Goal: Find specific page/section: Find specific page/section

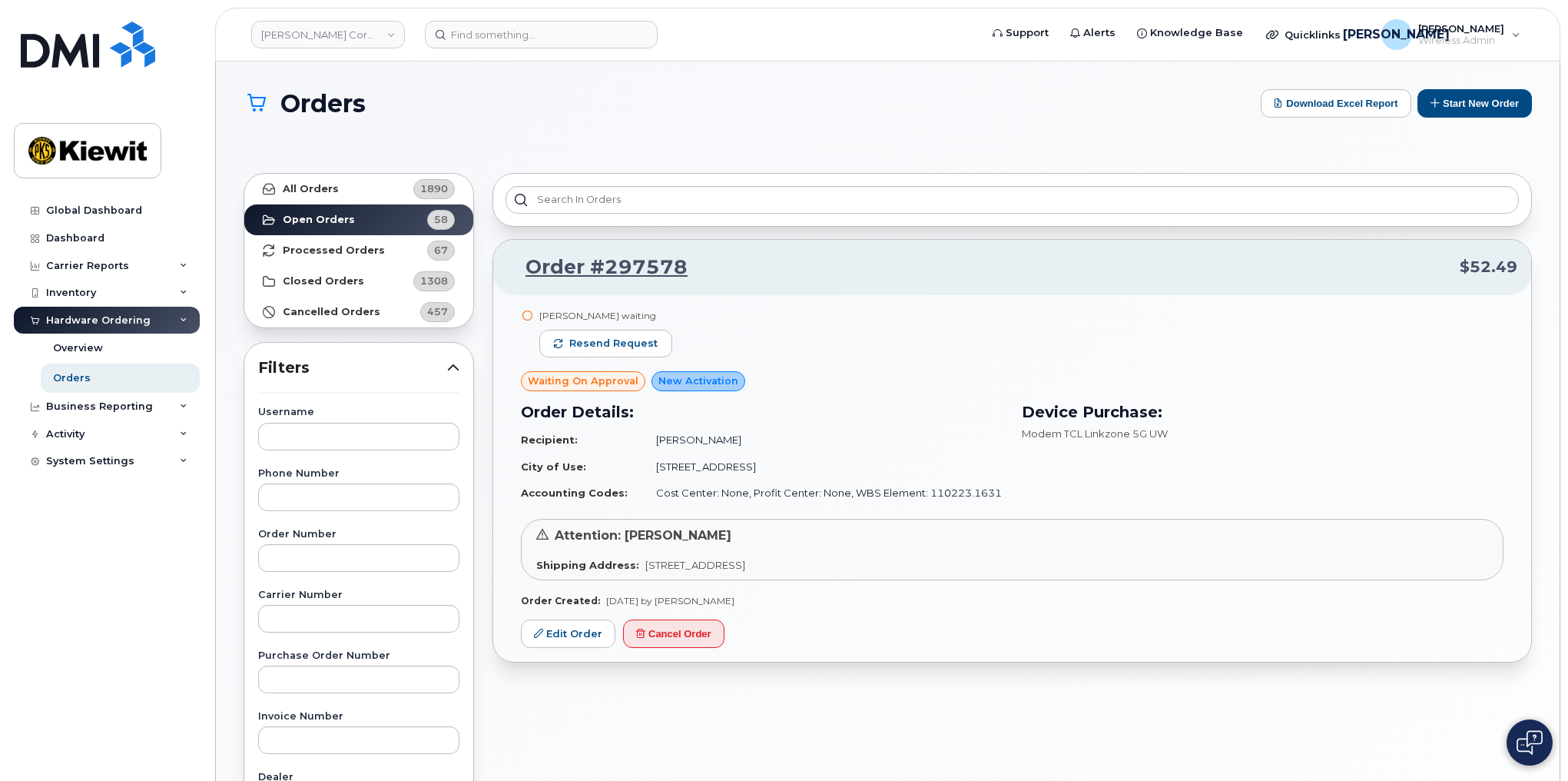
scroll to position [61, 0]
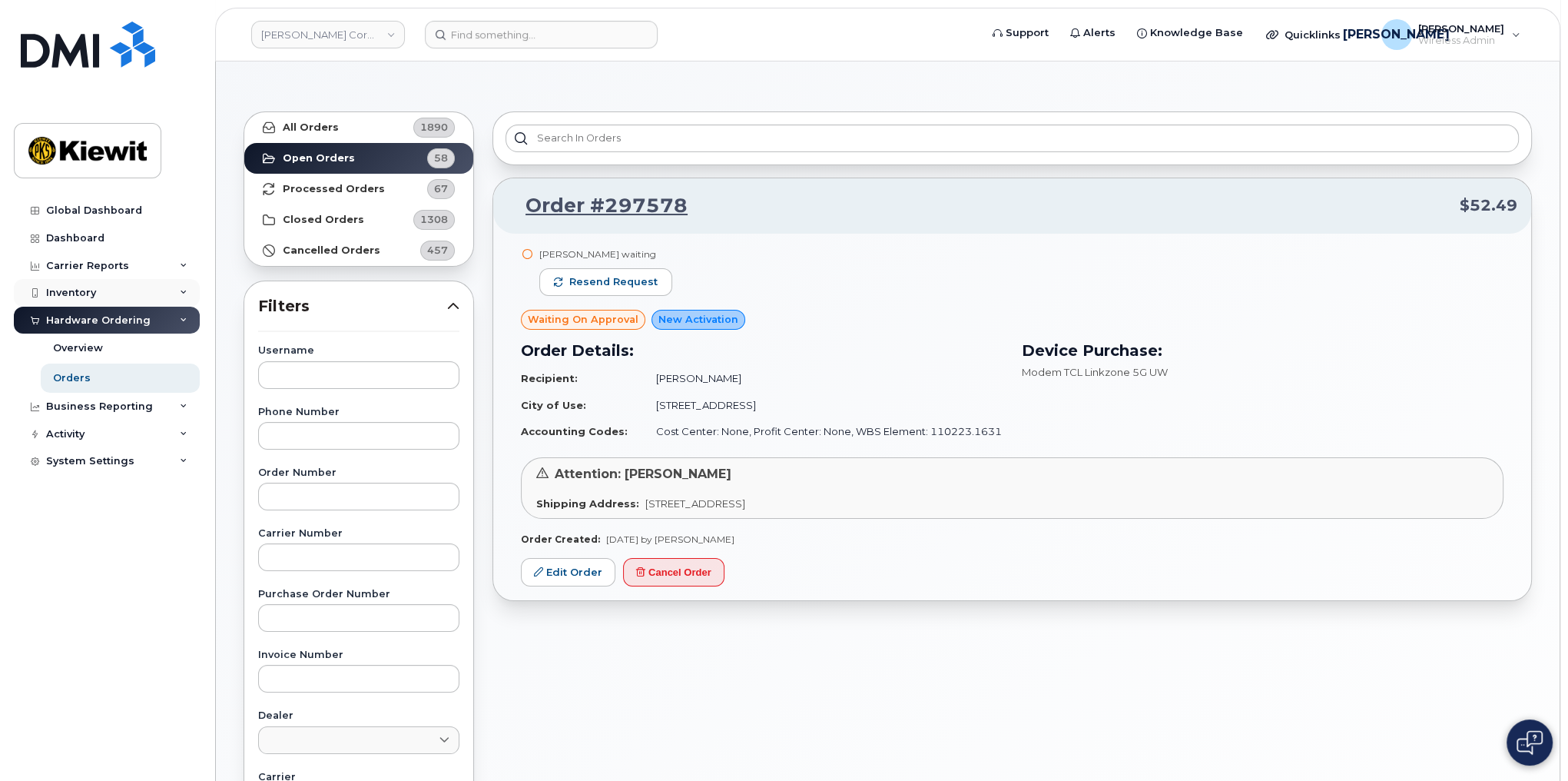
click at [72, 289] on div "Inventory" at bounding box center [70, 292] width 50 height 12
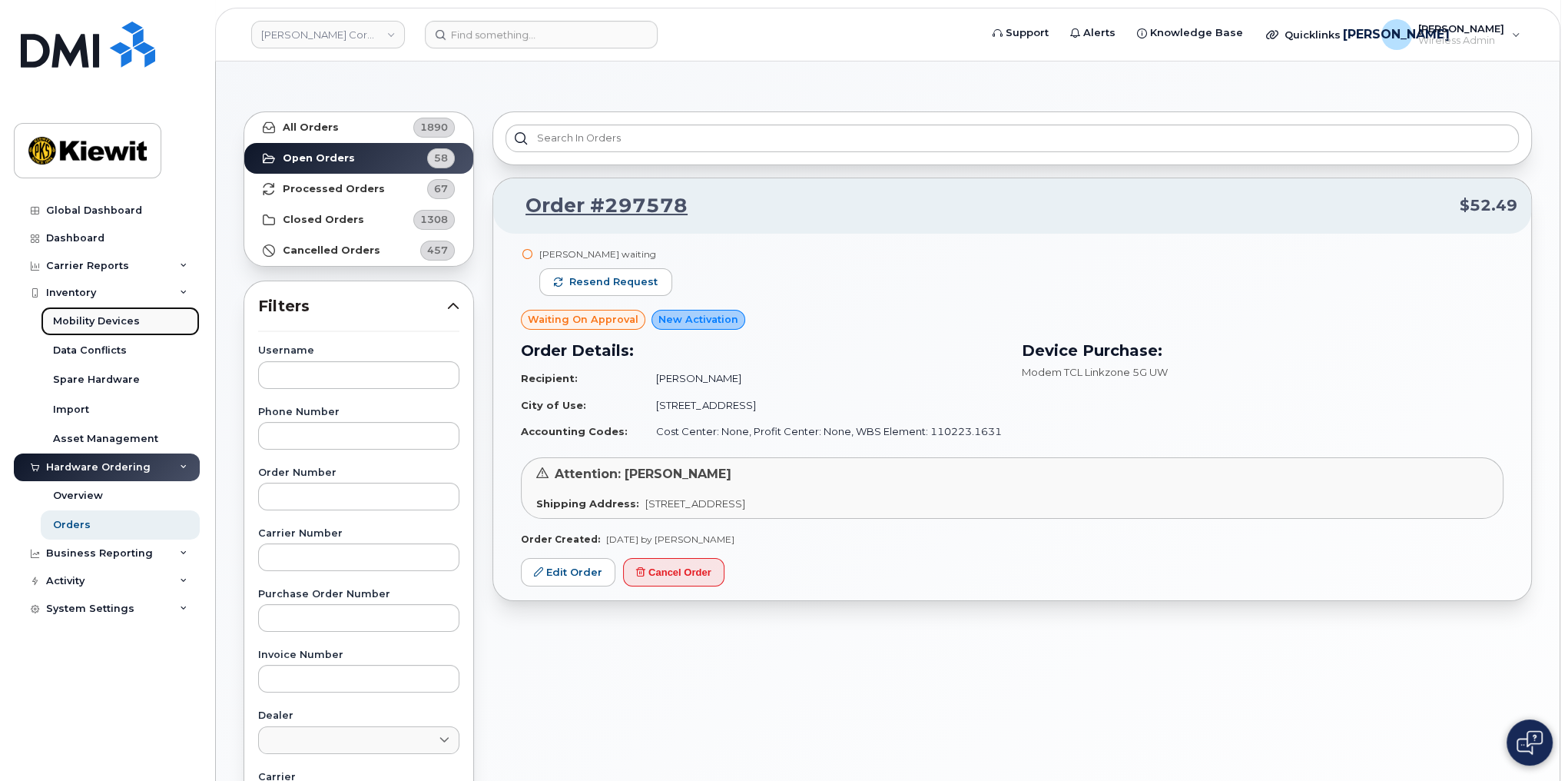
click at [104, 323] on div "Mobility Devices" at bounding box center [96, 320] width 87 height 14
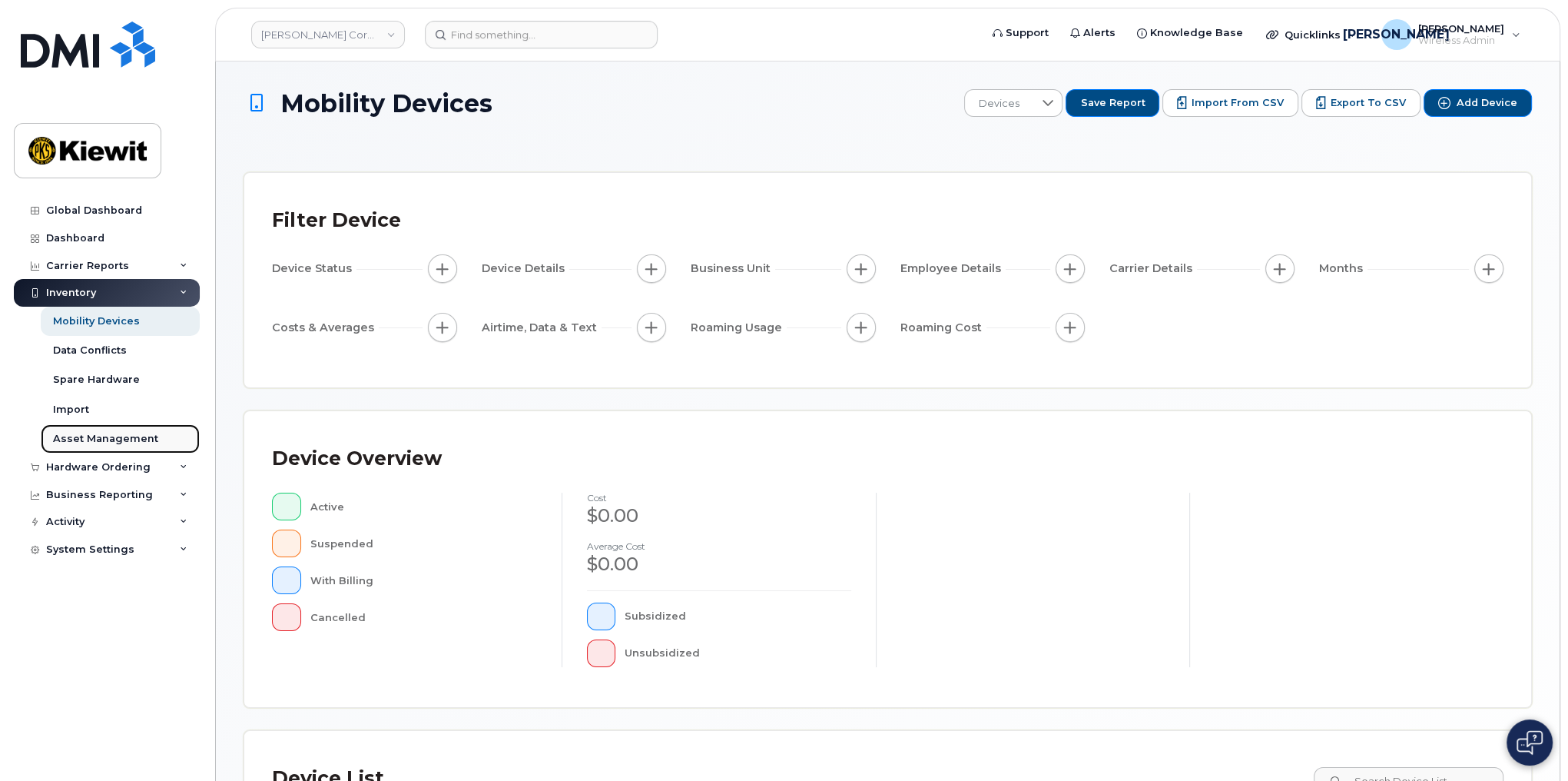
click at [80, 438] on div "Asset Management" at bounding box center [105, 439] width 105 height 14
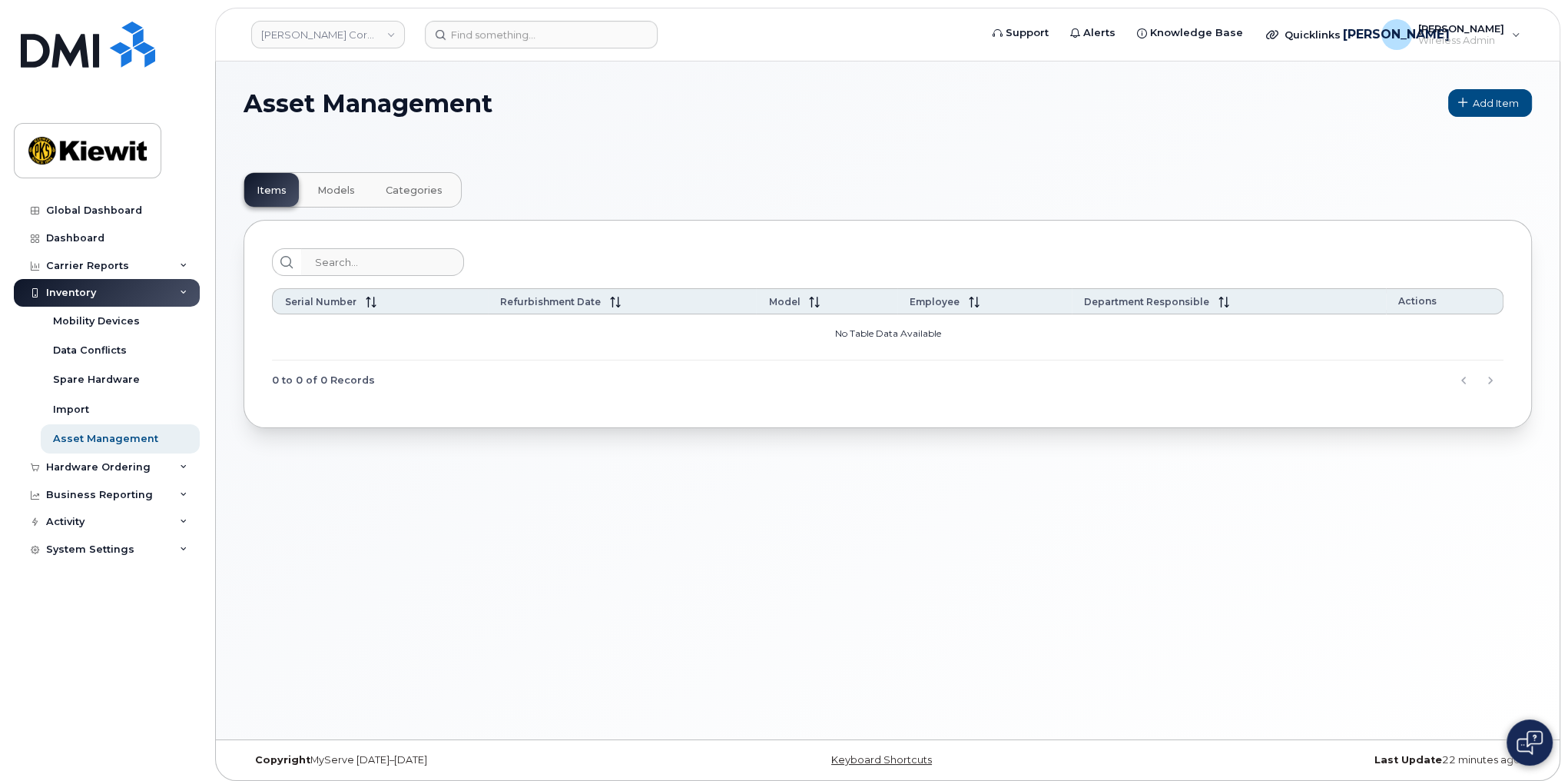
click at [318, 187] on span "Models" at bounding box center [336, 190] width 38 height 12
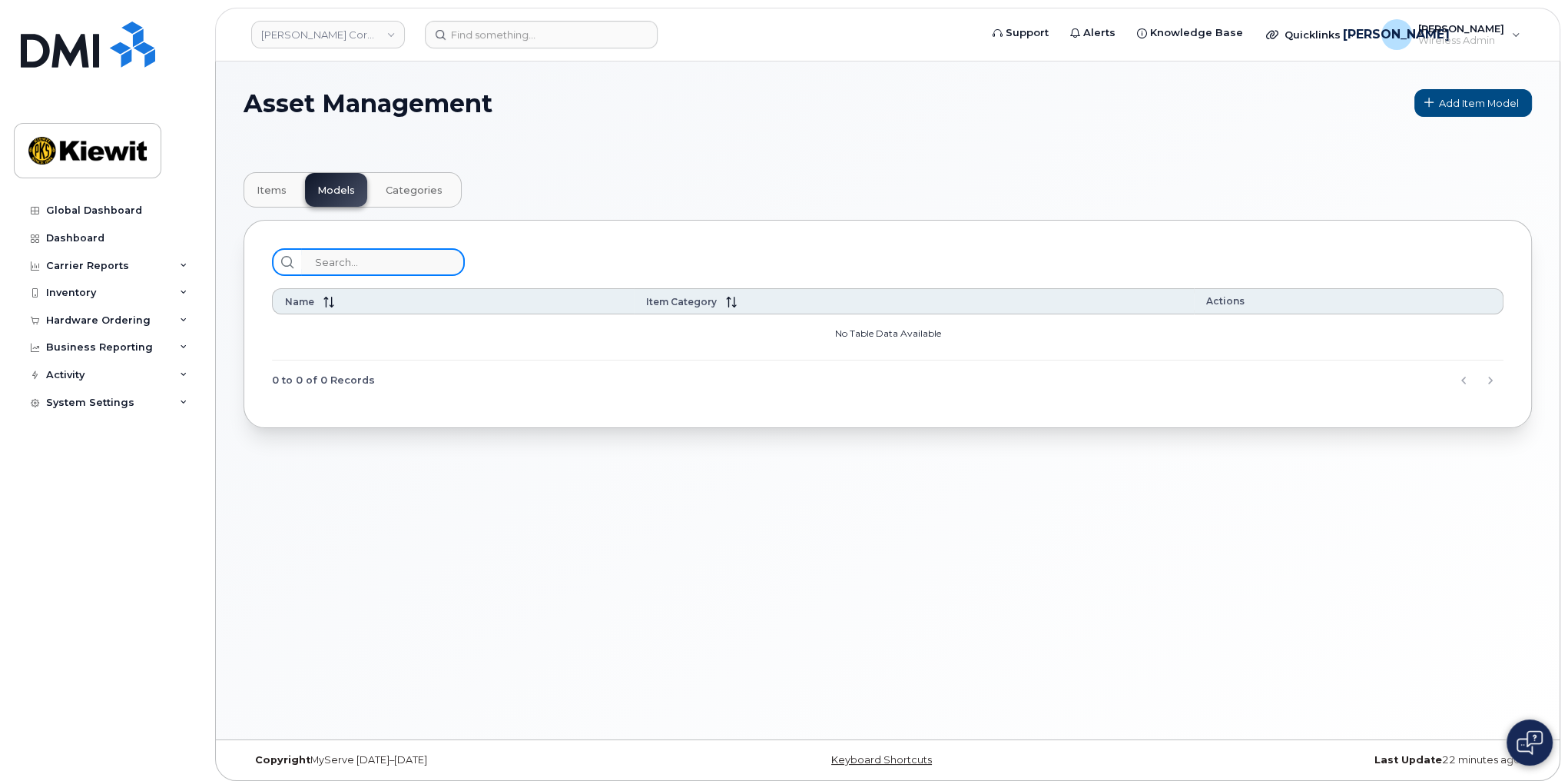
click at [371, 268] on input "search" at bounding box center [383, 262] width 164 height 27
click at [188, 292] on div "Inventory" at bounding box center [106, 293] width 186 height 27
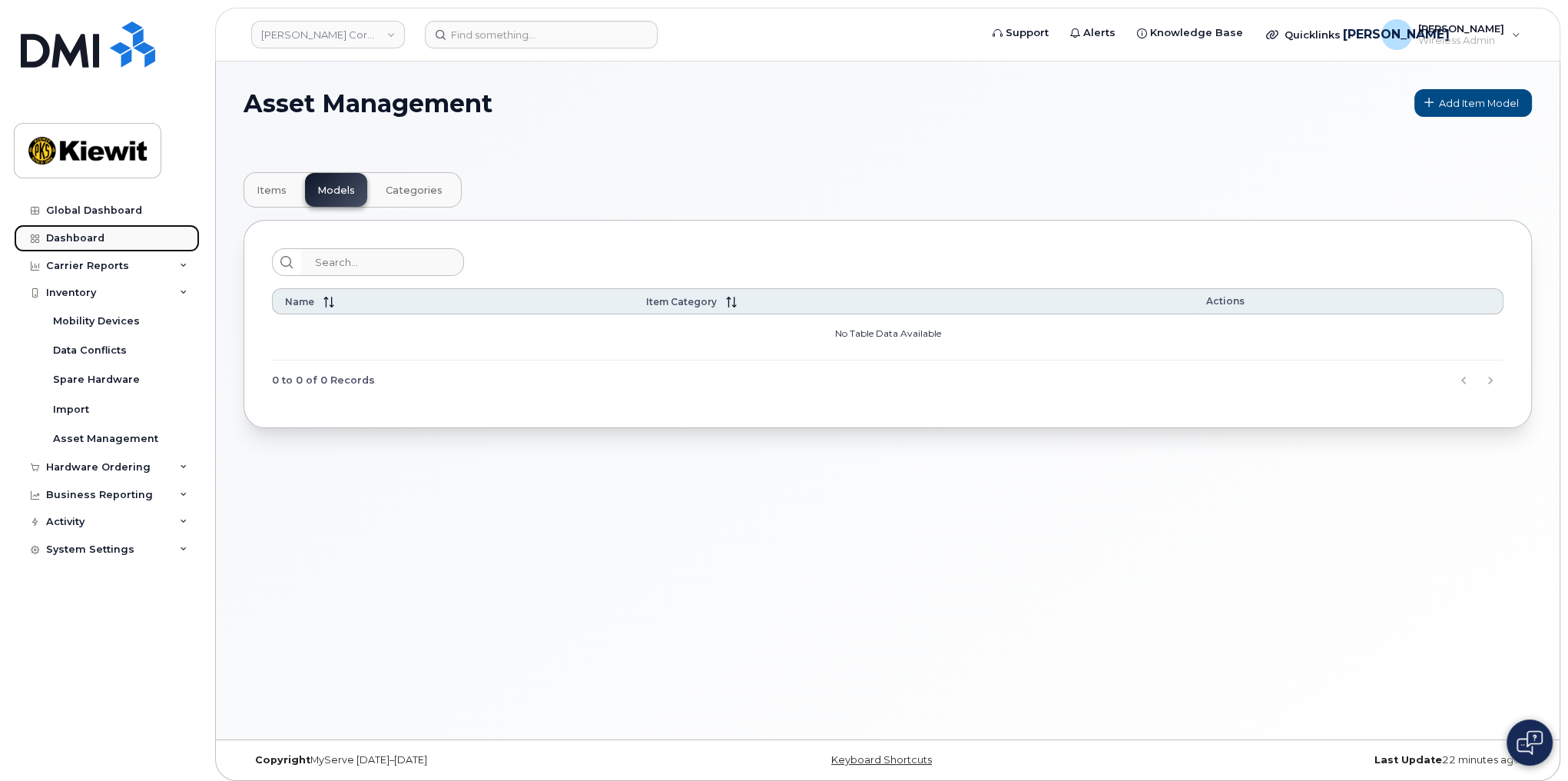
click at [74, 239] on div "Dashboard" at bounding box center [75, 238] width 59 height 12
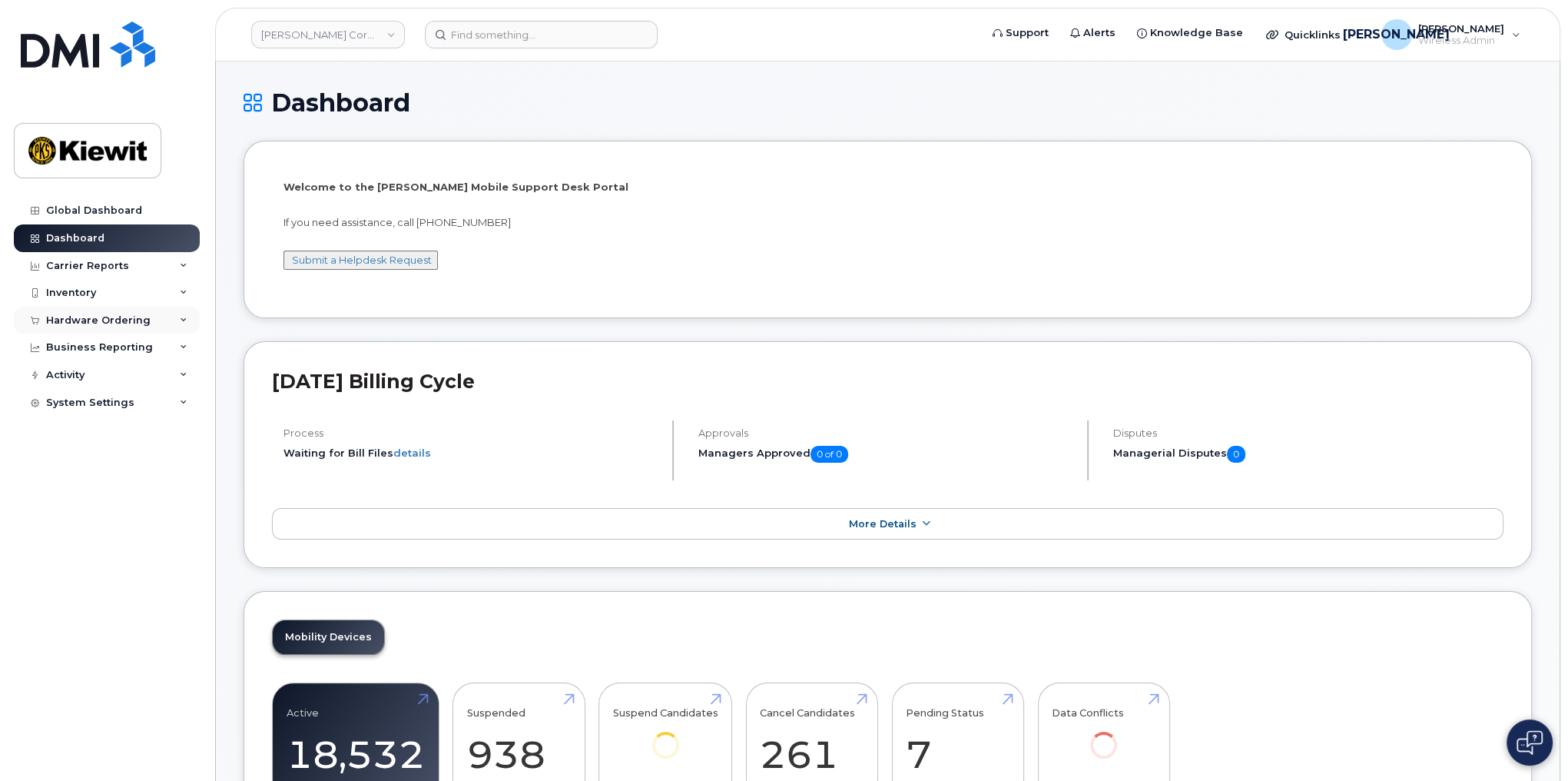
click at [172, 320] on div "Hardware Ordering" at bounding box center [106, 320] width 186 height 27
click at [62, 378] on div "Orders" at bounding box center [71, 377] width 38 height 14
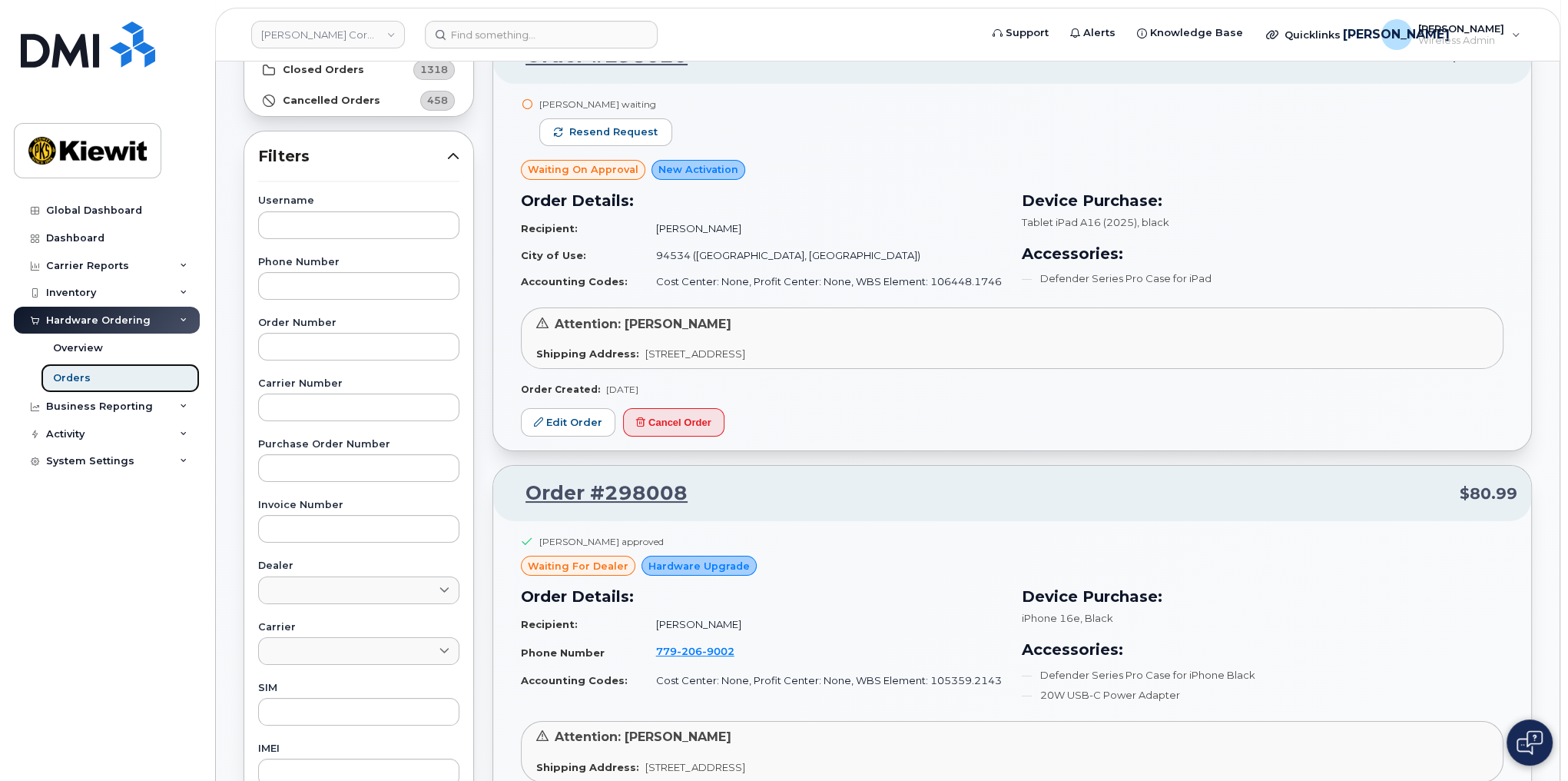
scroll to position [184, 0]
click at [324, 644] on link at bounding box center [359, 650] width 201 height 27
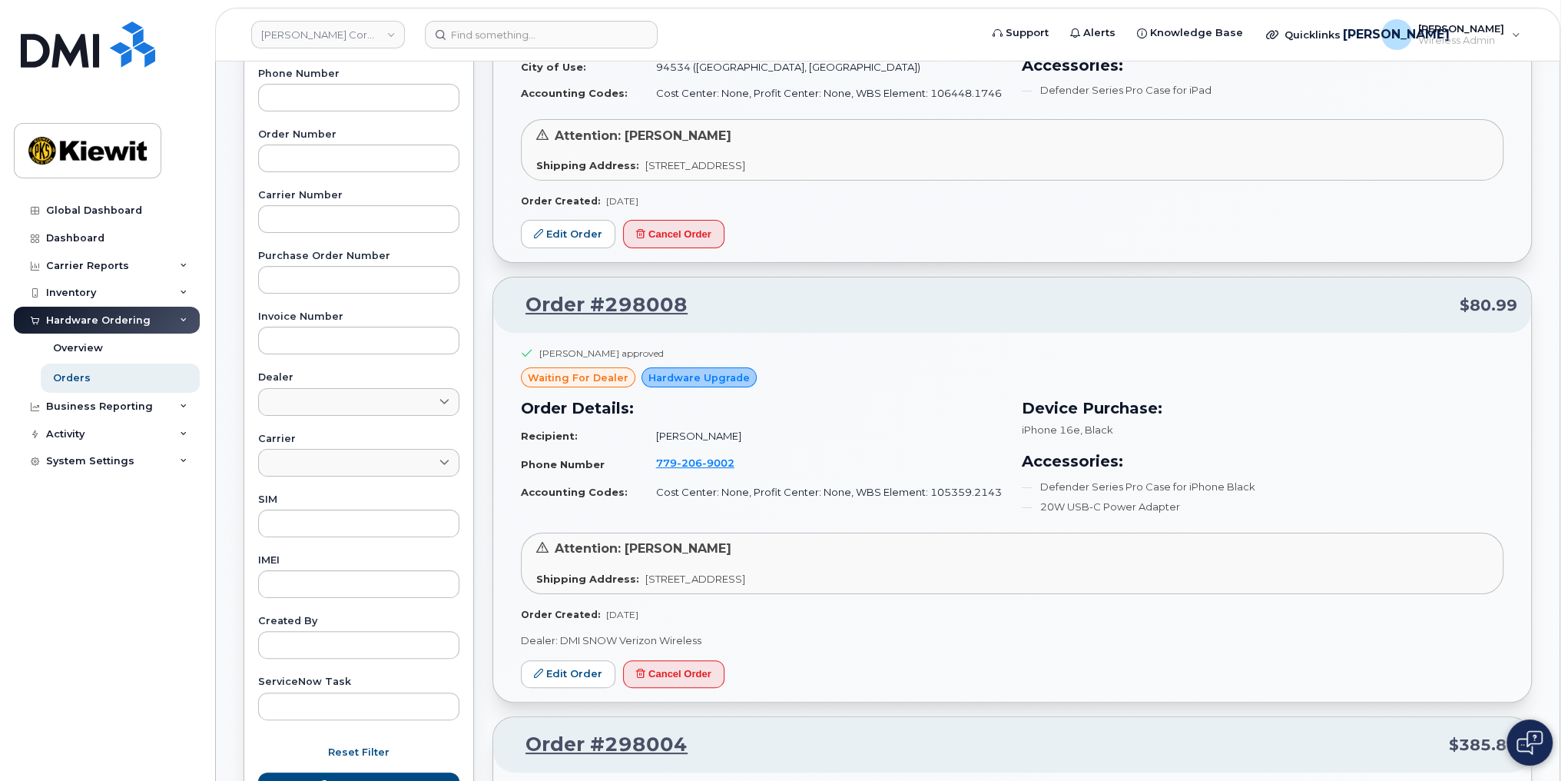
scroll to position [430, 0]
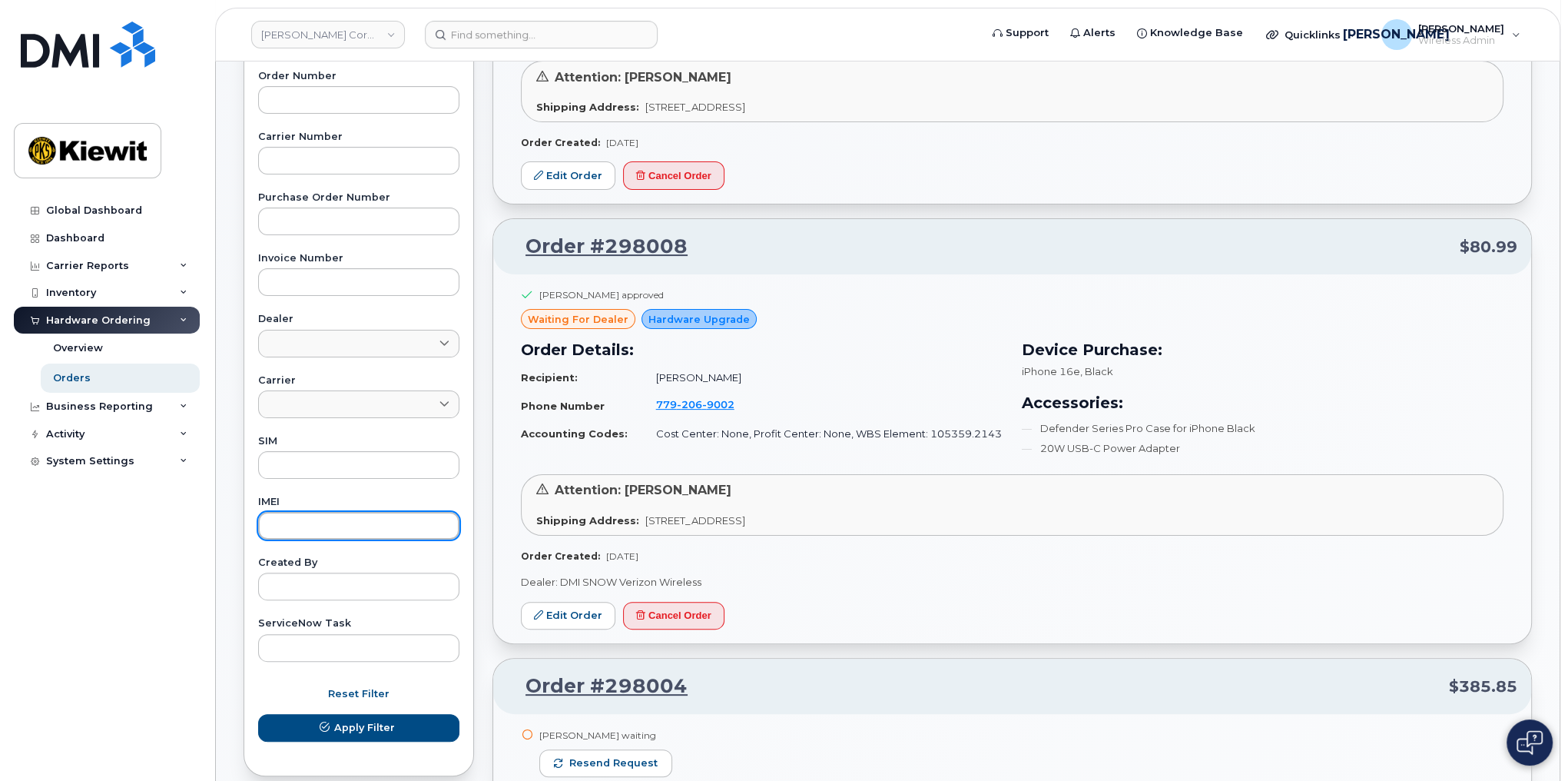
click at [351, 524] on input "text" at bounding box center [359, 526] width 201 height 27
type input "356899851544275"
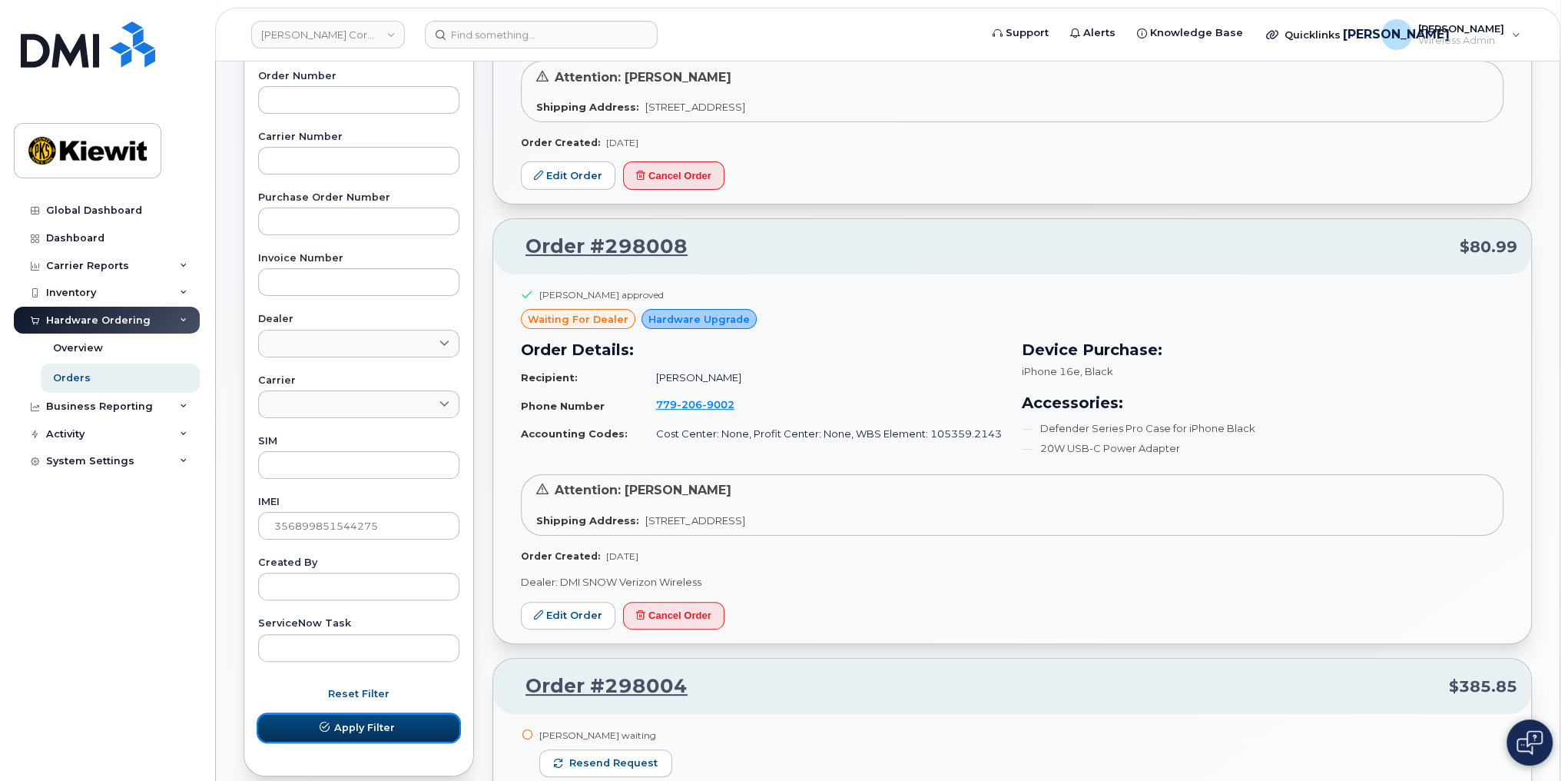
click at [395, 727] on button "Apply Filter" at bounding box center [359, 728] width 201 height 27
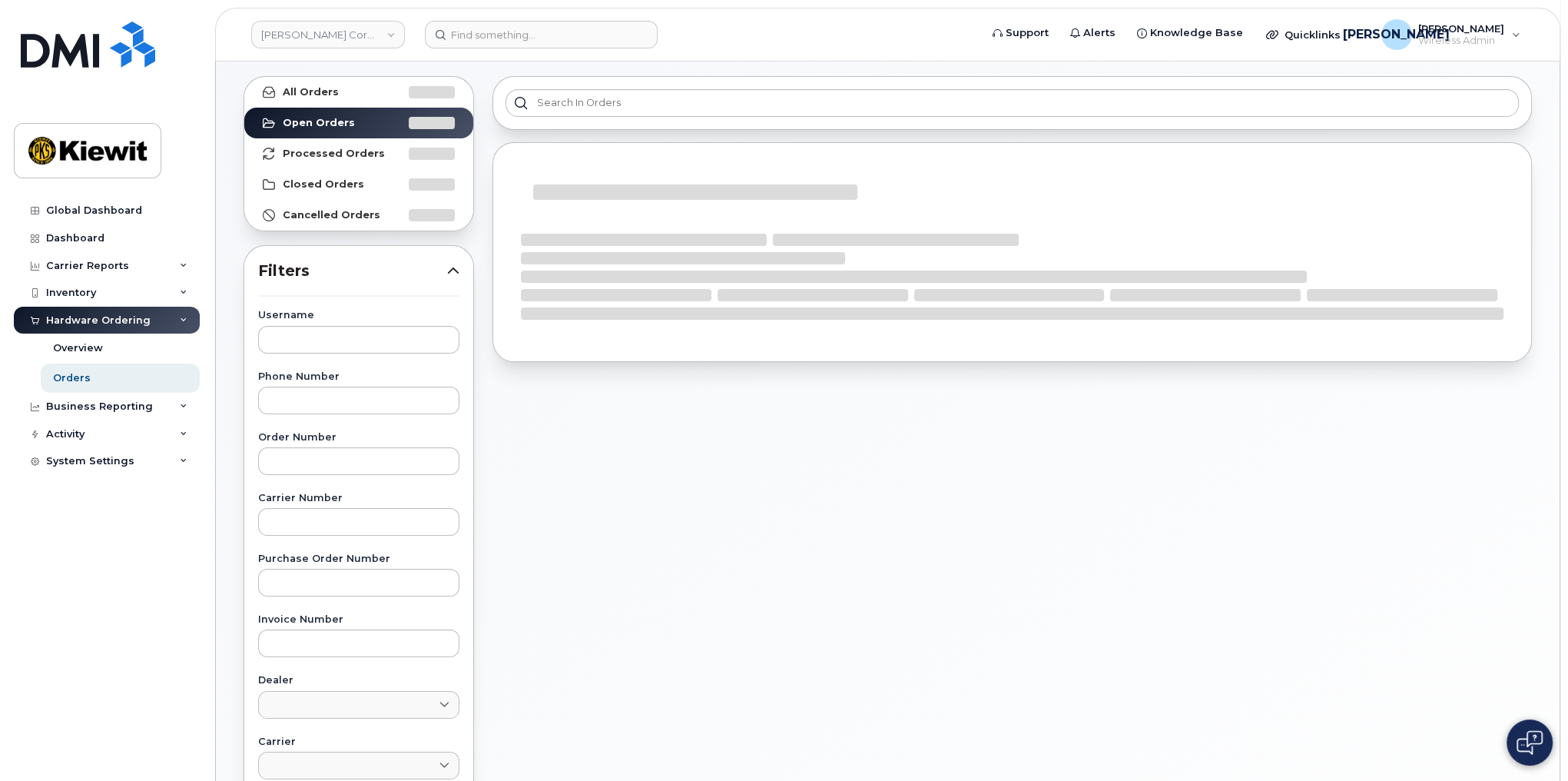
scroll to position [0, 0]
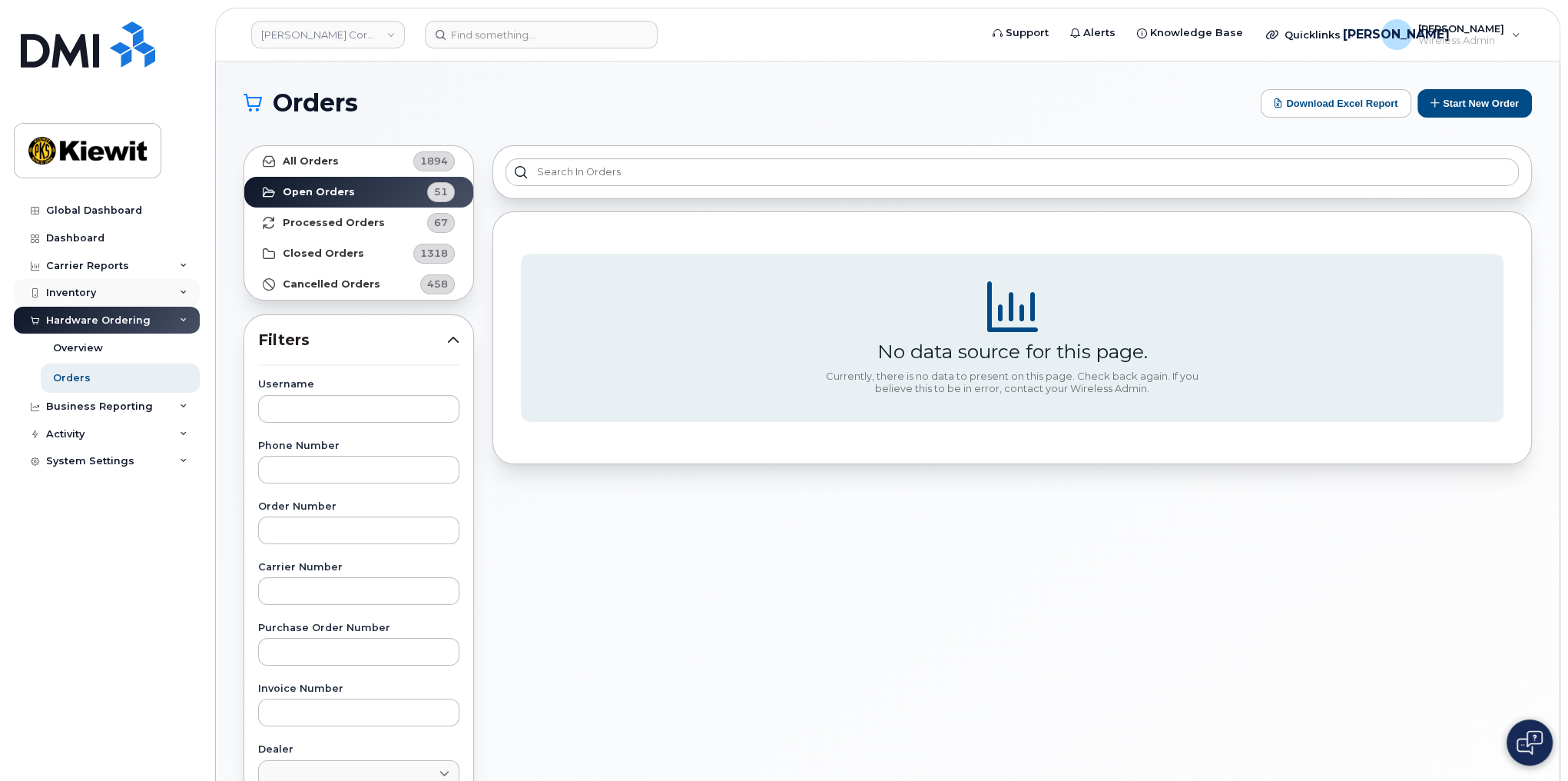
click at [38, 283] on div "Inventory" at bounding box center [106, 293] width 186 height 27
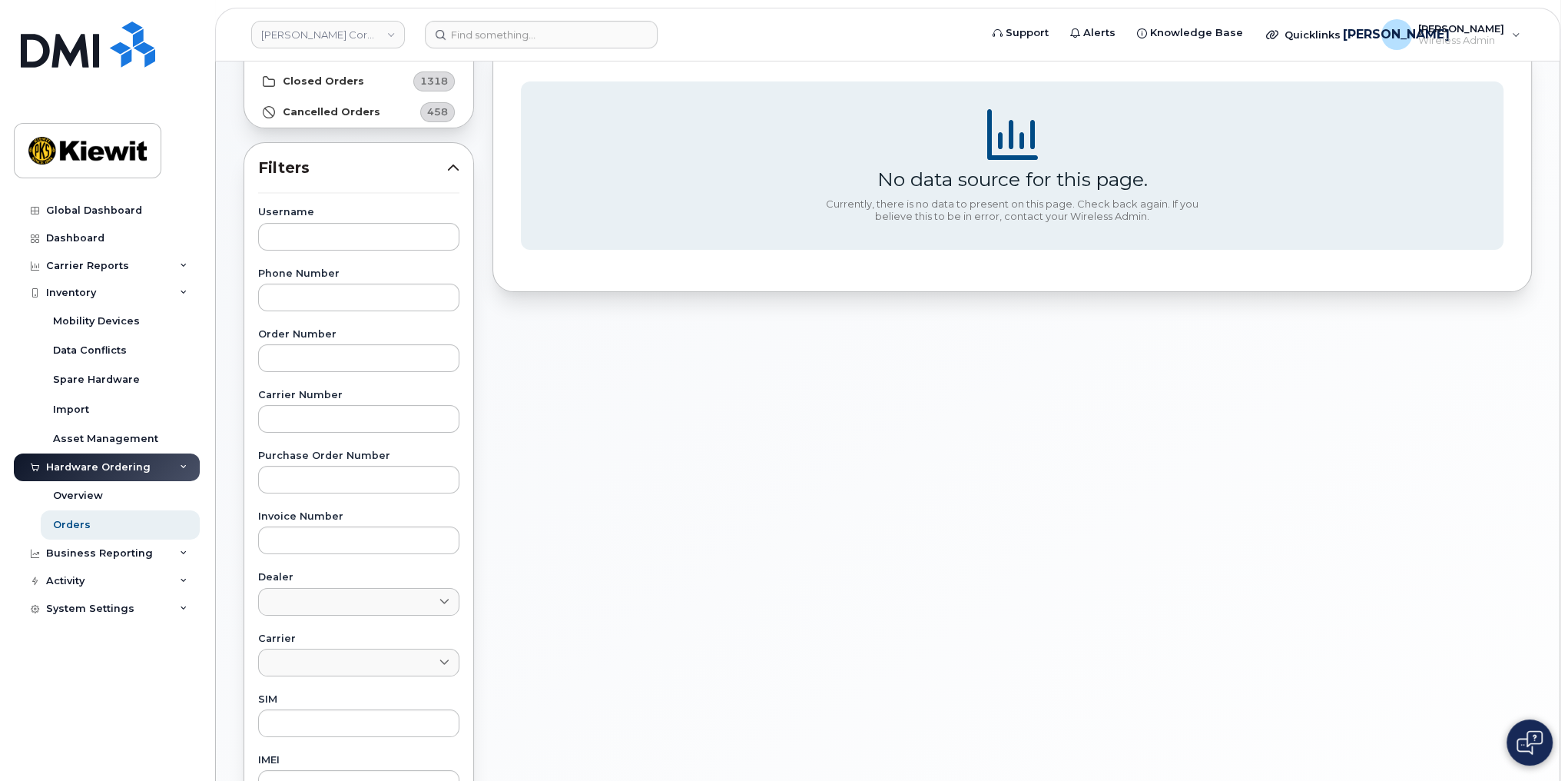
scroll to position [369, 0]
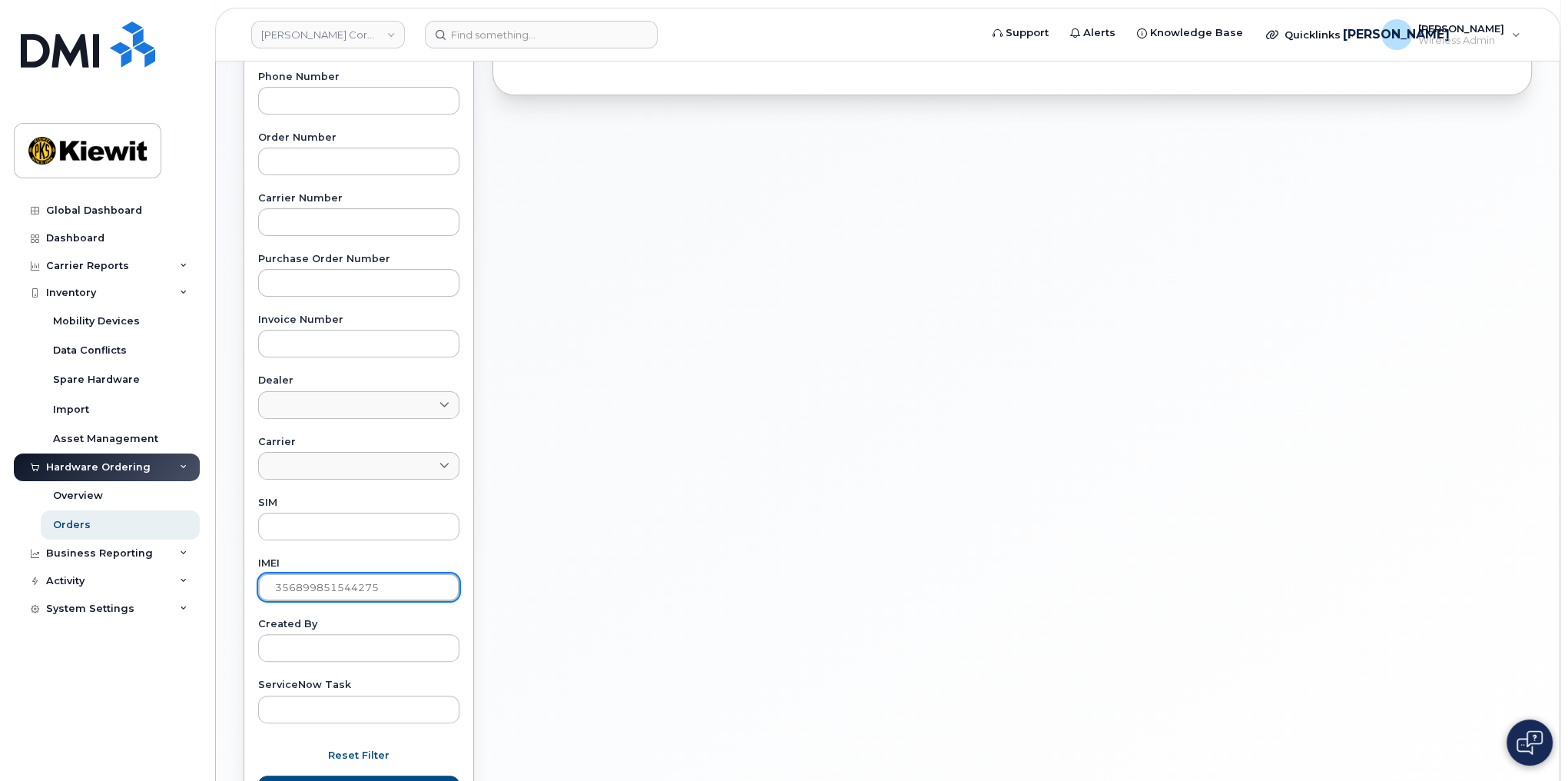
click at [343, 585] on input "356899851544275" at bounding box center [359, 587] width 201 height 27
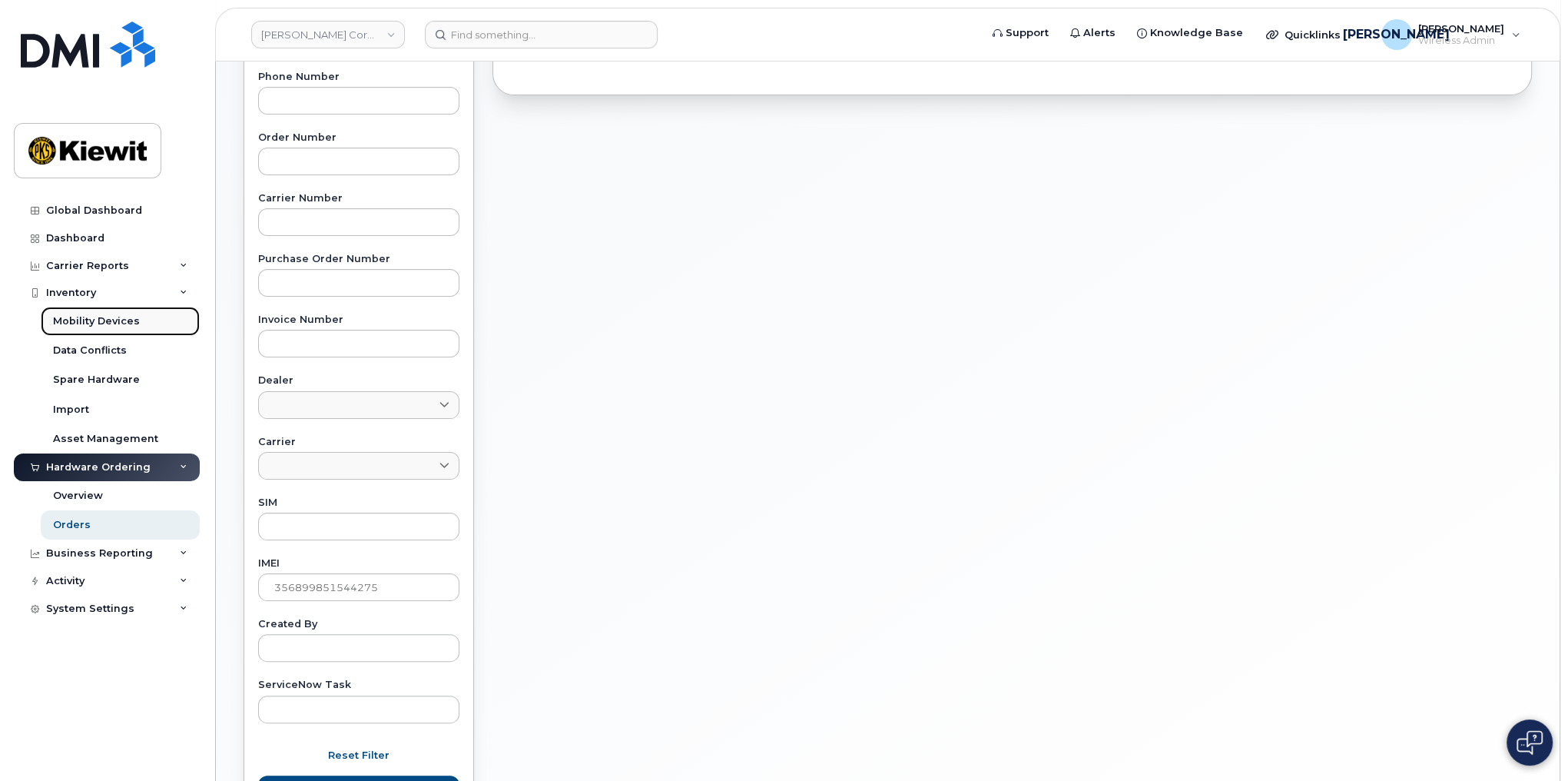
click at [98, 325] on div "Mobility Devices" at bounding box center [96, 320] width 87 height 14
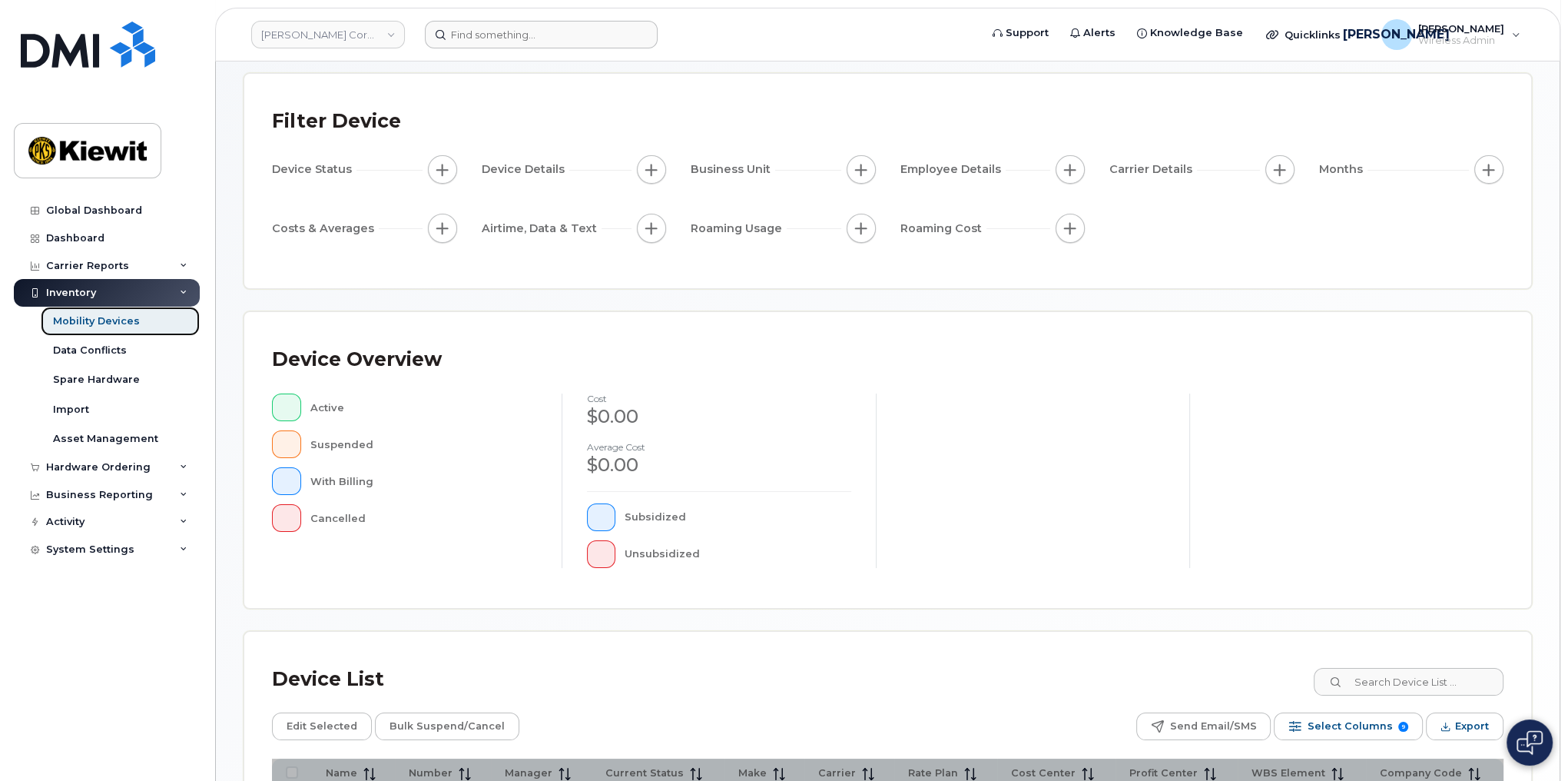
scroll to position [123, 0]
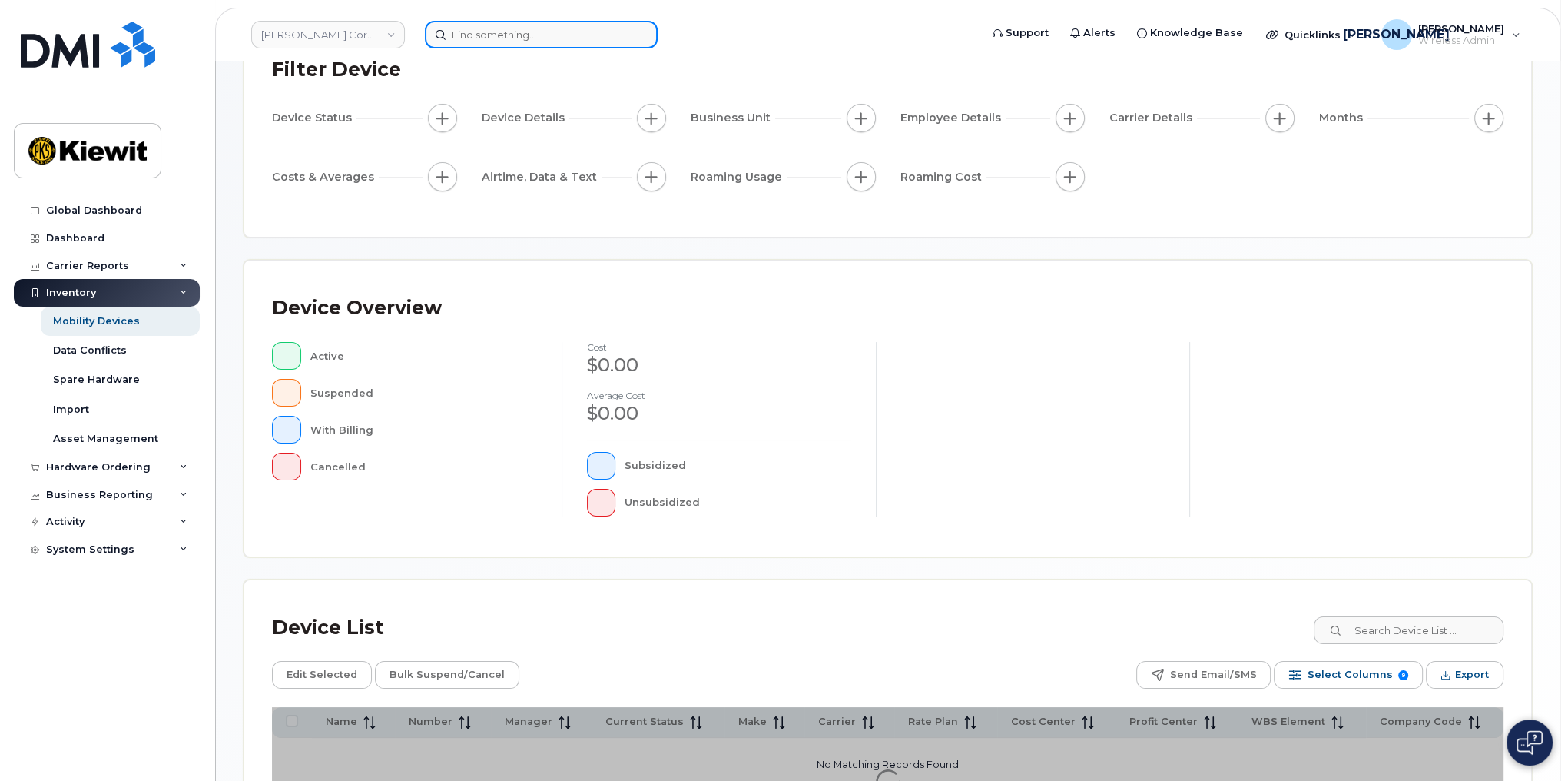
click at [507, 31] on input at bounding box center [541, 35] width 232 height 27
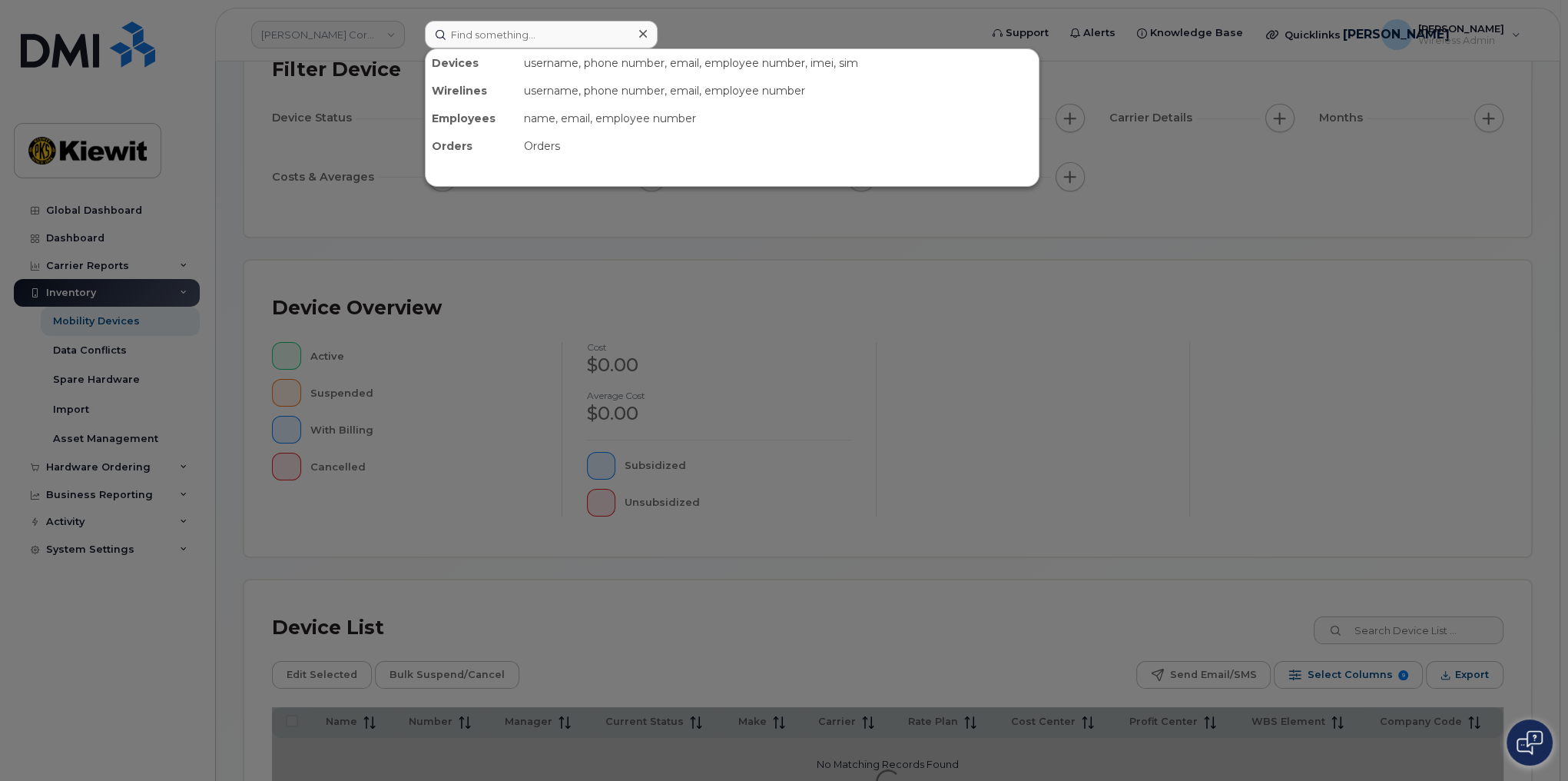
click at [453, 65] on div "Devices" at bounding box center [471, 63] width 92 height 27
click at [470, 56] on div "Devices" at bounding box center [471, 63] width 92 height 27
click at [476, 33] on input at bounding box center [541, 35] width 232 height 27
paste input "Eiyuden Chronicle: Hundred Heroes"
type input "Eiyuden Chronicle: Hundred Heroes"
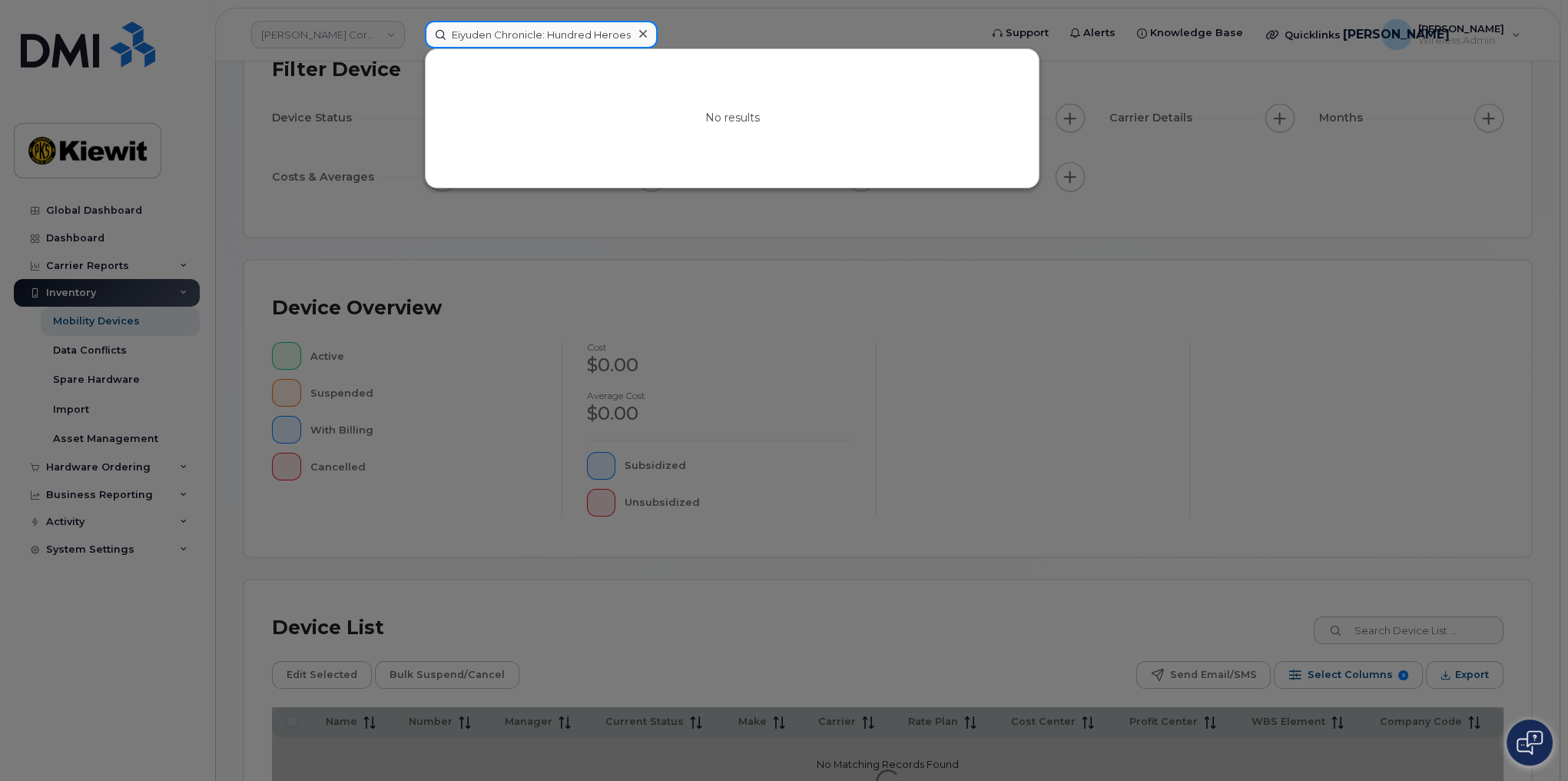
click at [522, 37] on input "Eiyuden Chronicle: Hundred Heroes" at bounding box center [541, 35] width 232 height 27
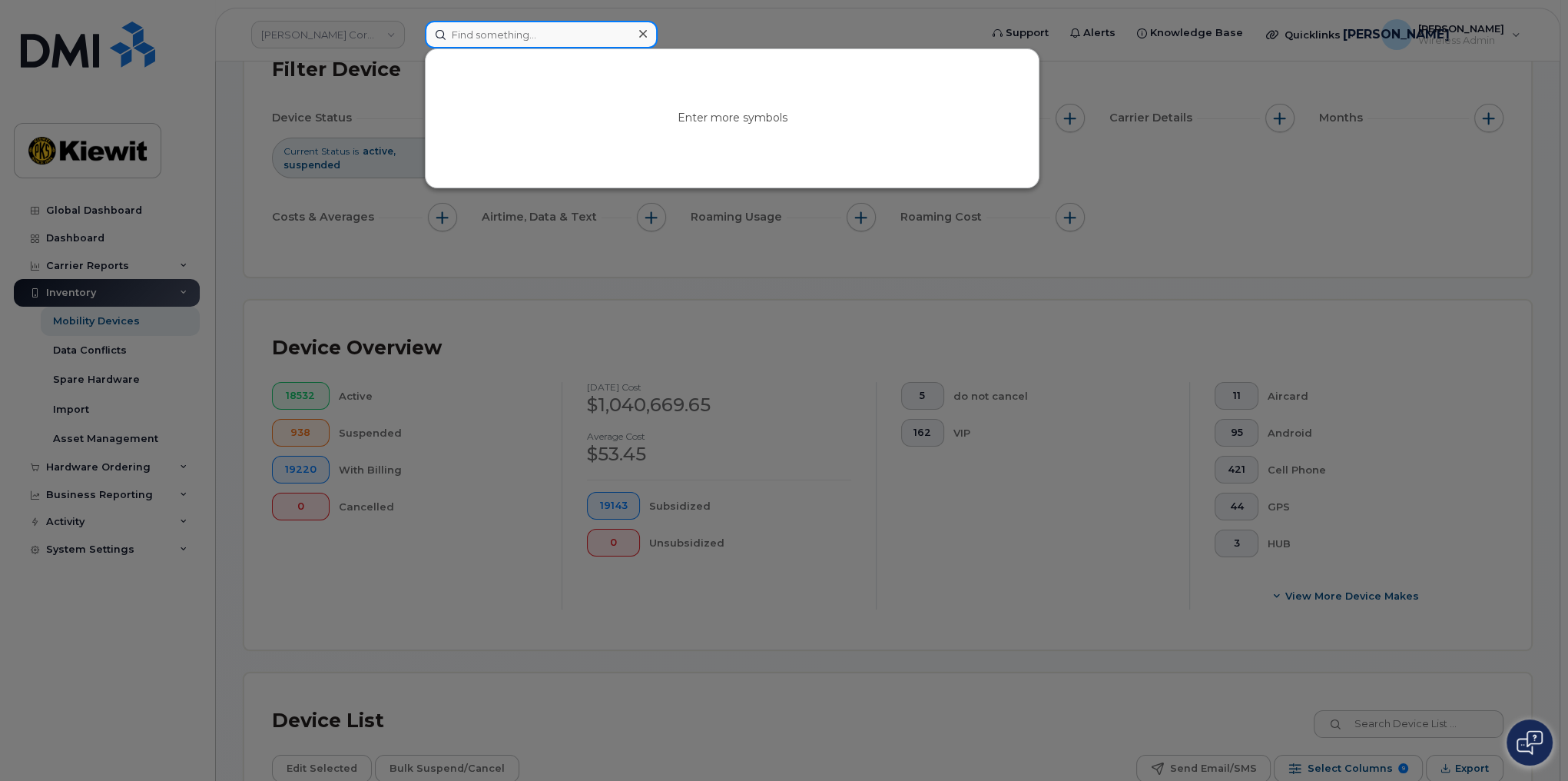
click at [469, 40] on input at bounding box center [541, 35] width 232 height 27
drag, startPoint x: 584, startPoint y: 37, endPoint x: 195, endPoint y: 47, distance: 389.1
click at [413, 47] on div "356899851544275 No results" at bounding box center [697, 35] width 569 height 27
click at [326, 295] on div at bounding box center [784, 390] width 1568 height 781
drag, startPoint x: 577, startPoint y: 33, endPoint x: 223, endPoint y: 27, distance: 354.1
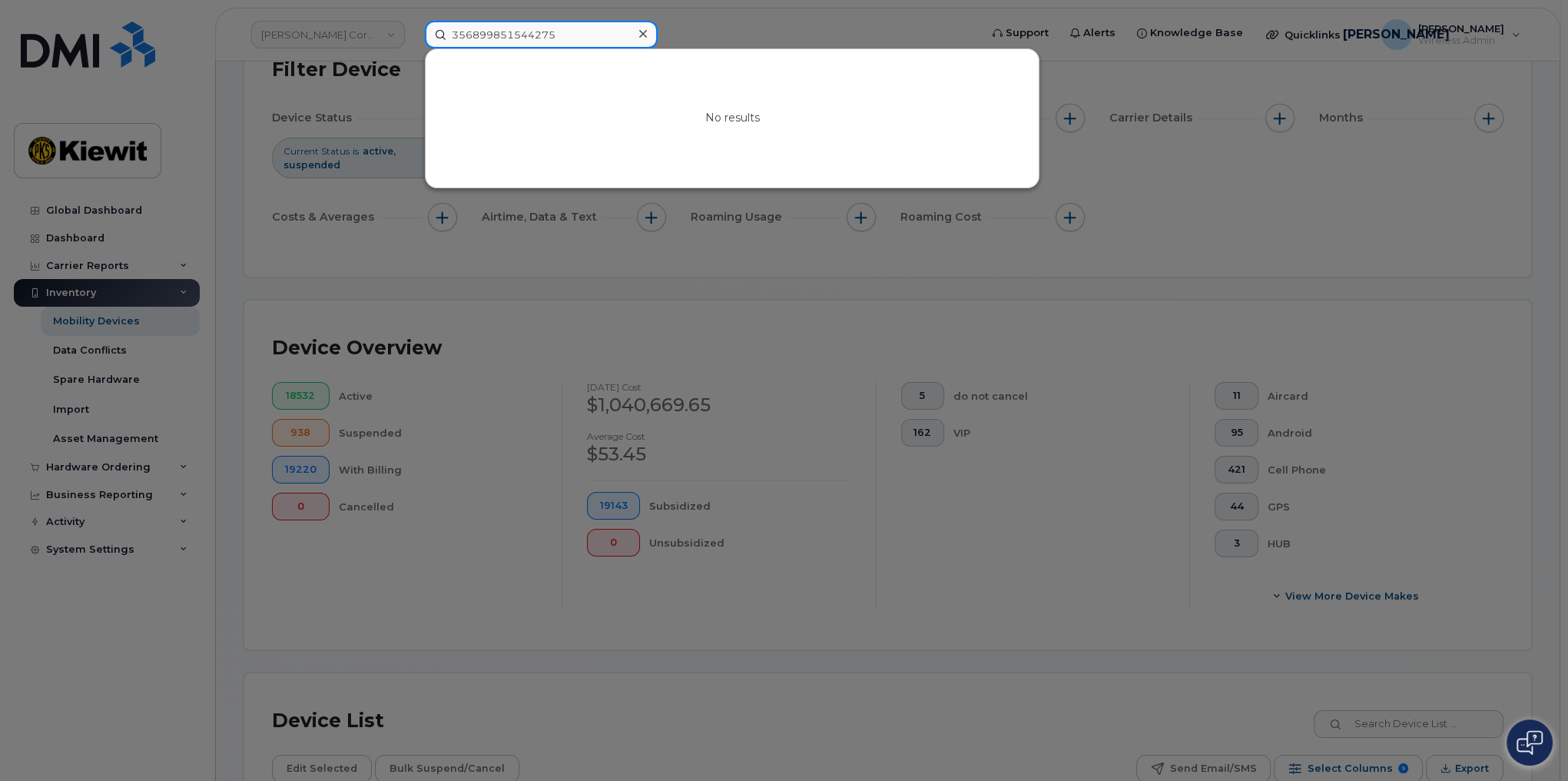
click at [413, 27] on div "356899851544275 No results" at bounding box center [697, 35] width 569 height 27
click at [944, 285] on div at bounding box center [784, 390] width 1568 height 781
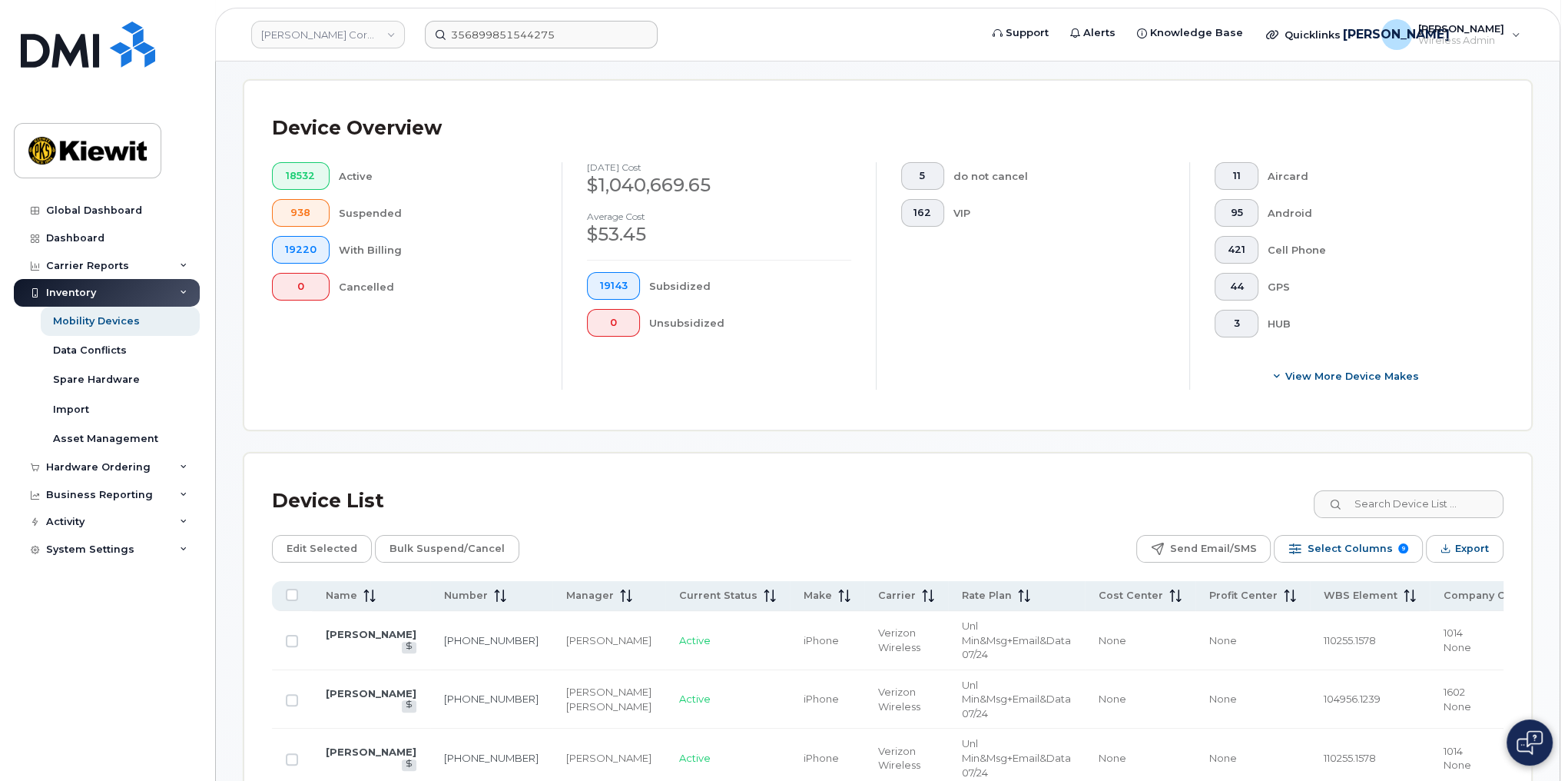
scroll to position [369, 0]
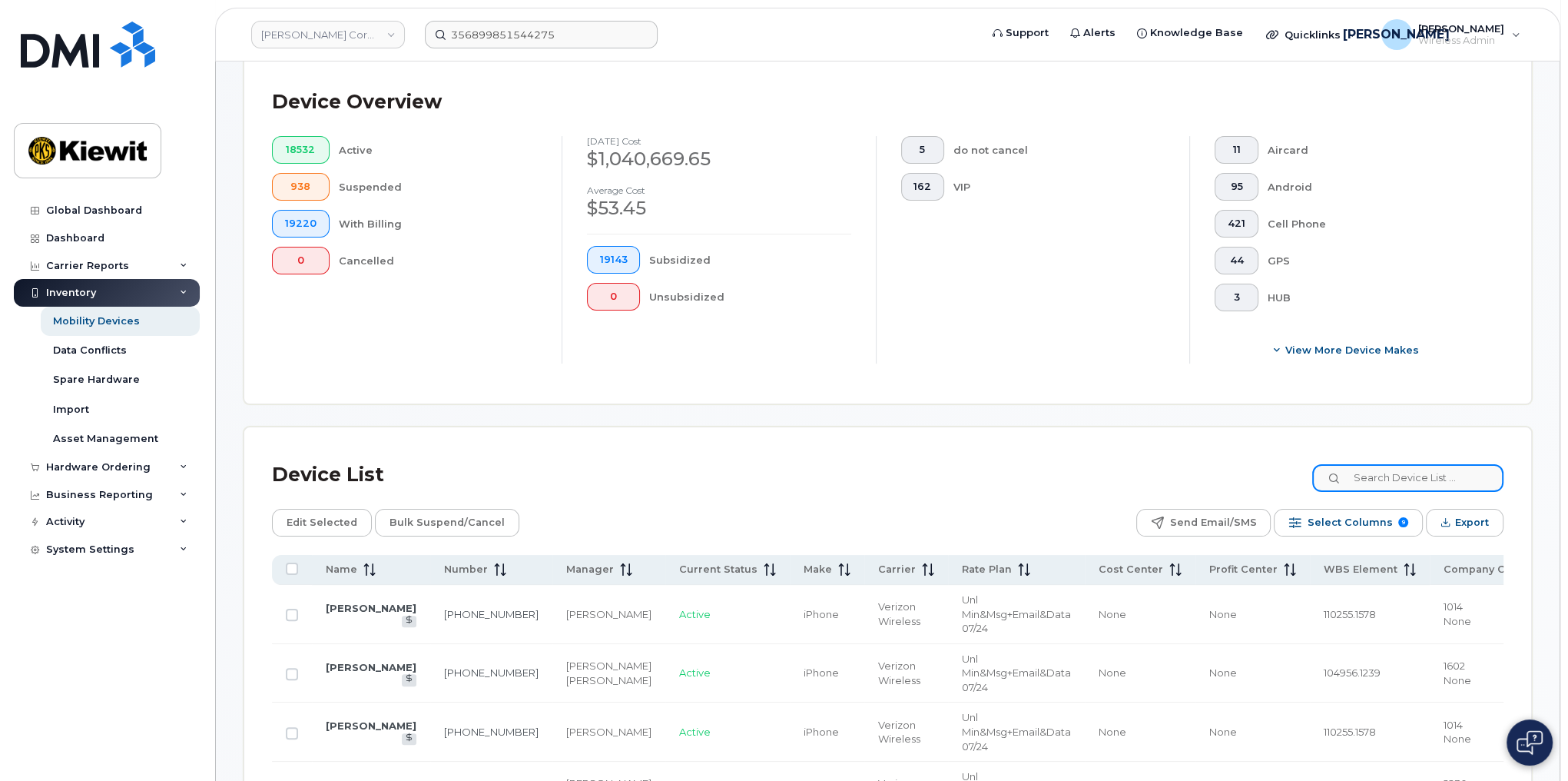
click at [1374, 473] on input at bounding box center [1408, 478] width 191 height 27
click at [1356, 466] on input at bounding box center [1408, 478] width 191 height 27
click at [1375, 474] on input at bounding box center [1408, 478] width 191 height 27
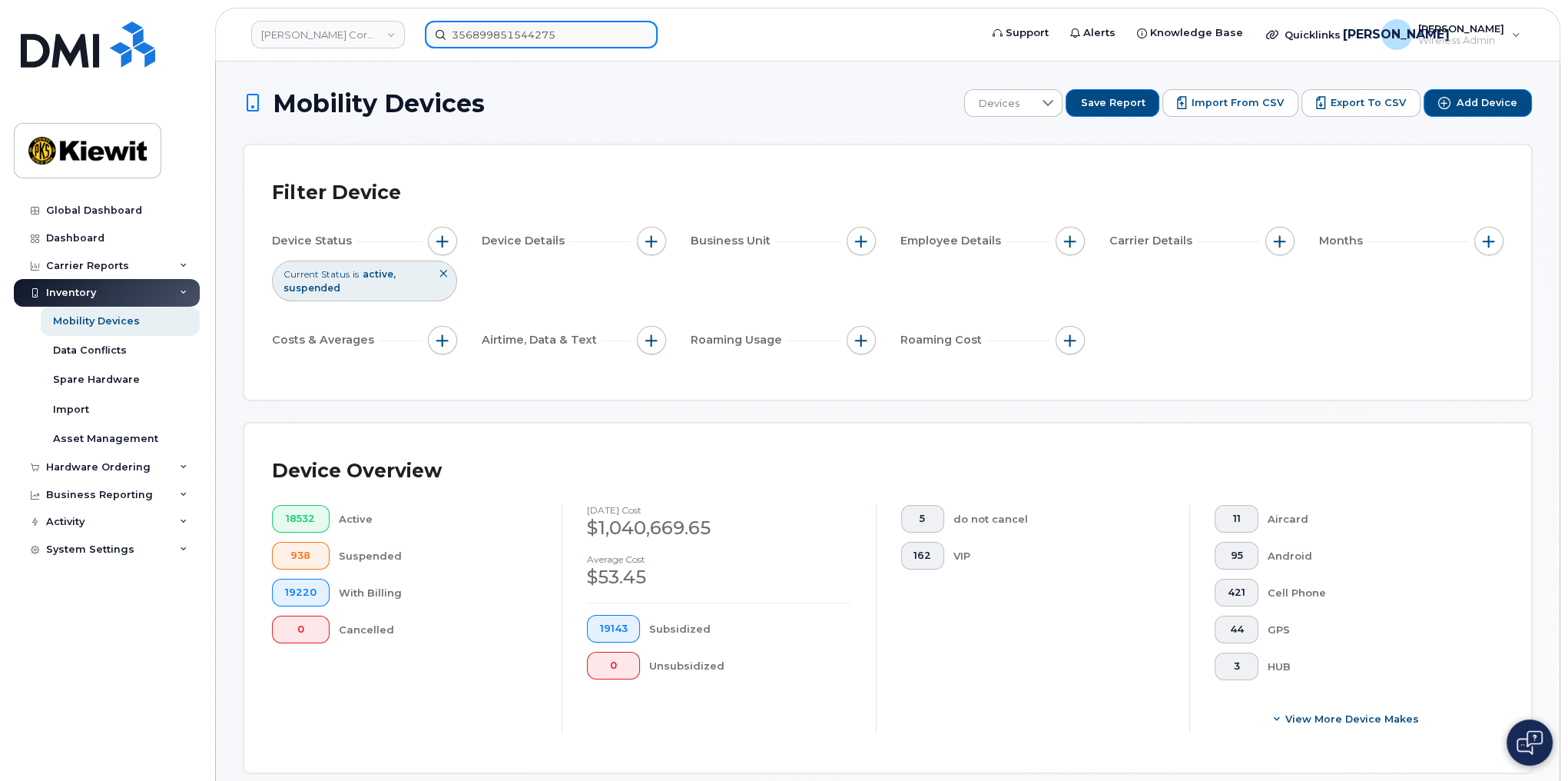
click at [413, 43] on div "356899851544275" at bounding box center [697, 35] width 569 height 27
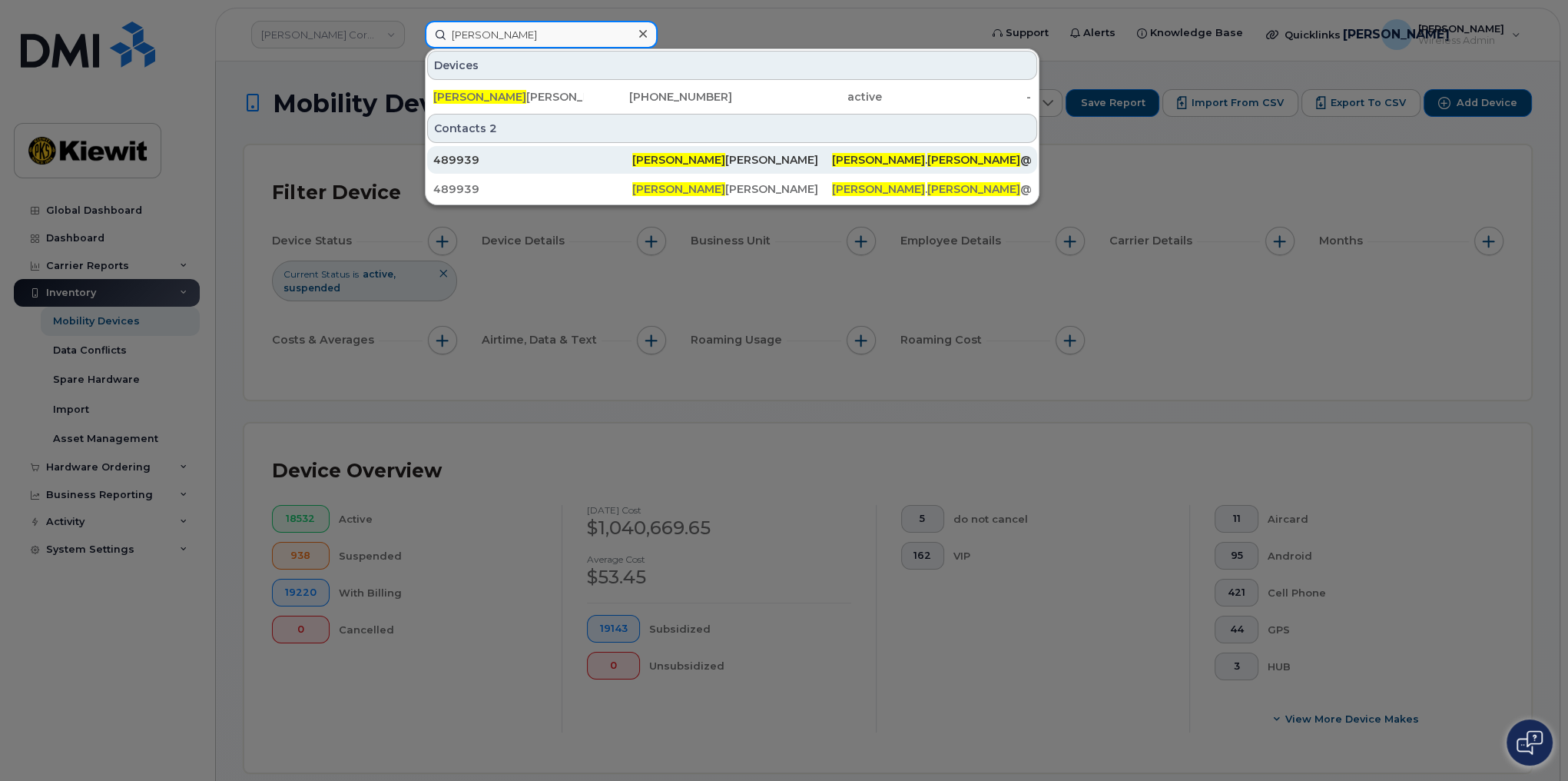
type input "Amanda Lau"
click at [494, 157] on div "489939" at bounding box center [532, 159] width 199 height 16
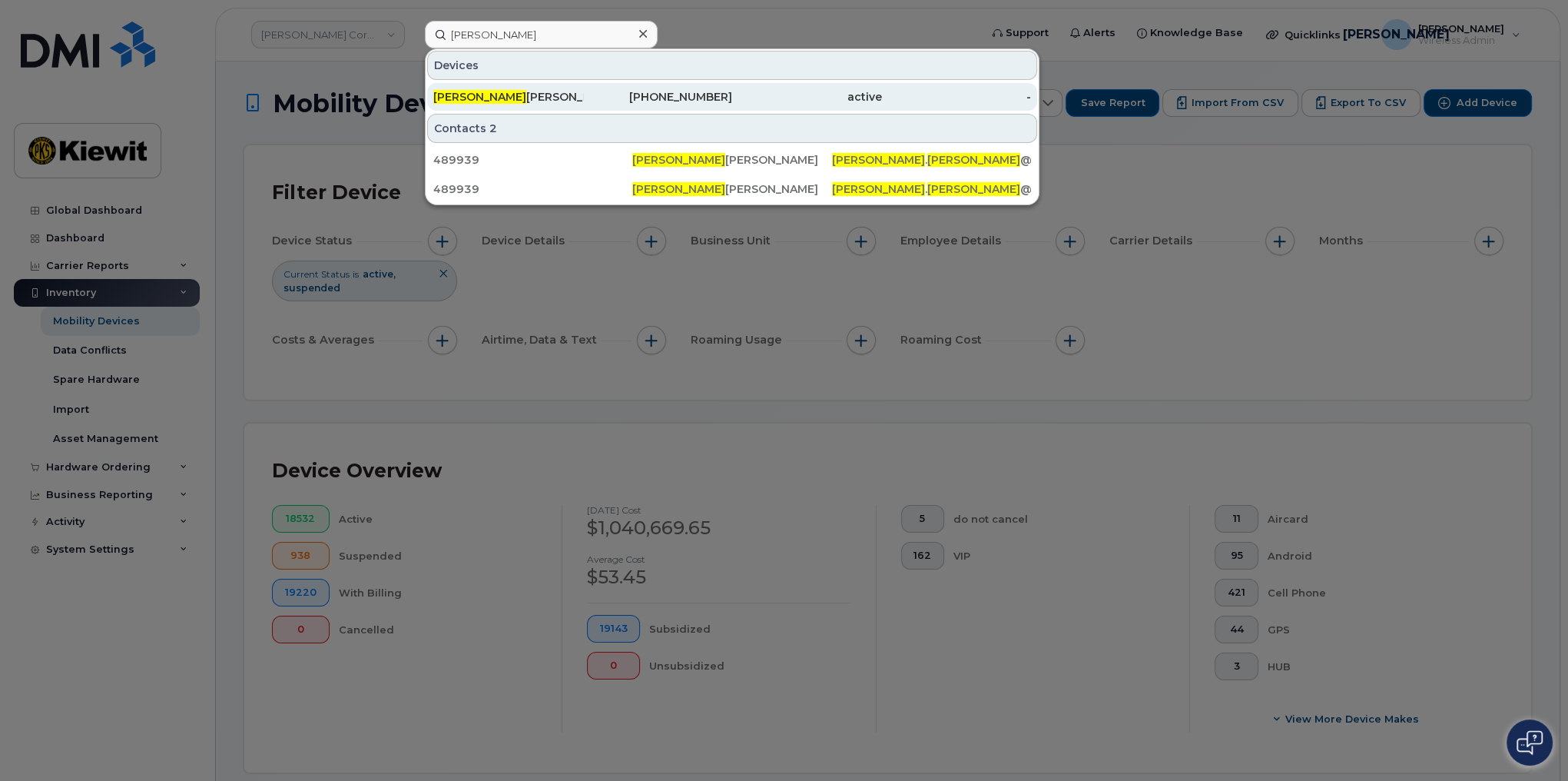
click at [543, 92] on div "AMANDA LAU ARAUJO" at bounding box center [508, 96] width 150 height 16
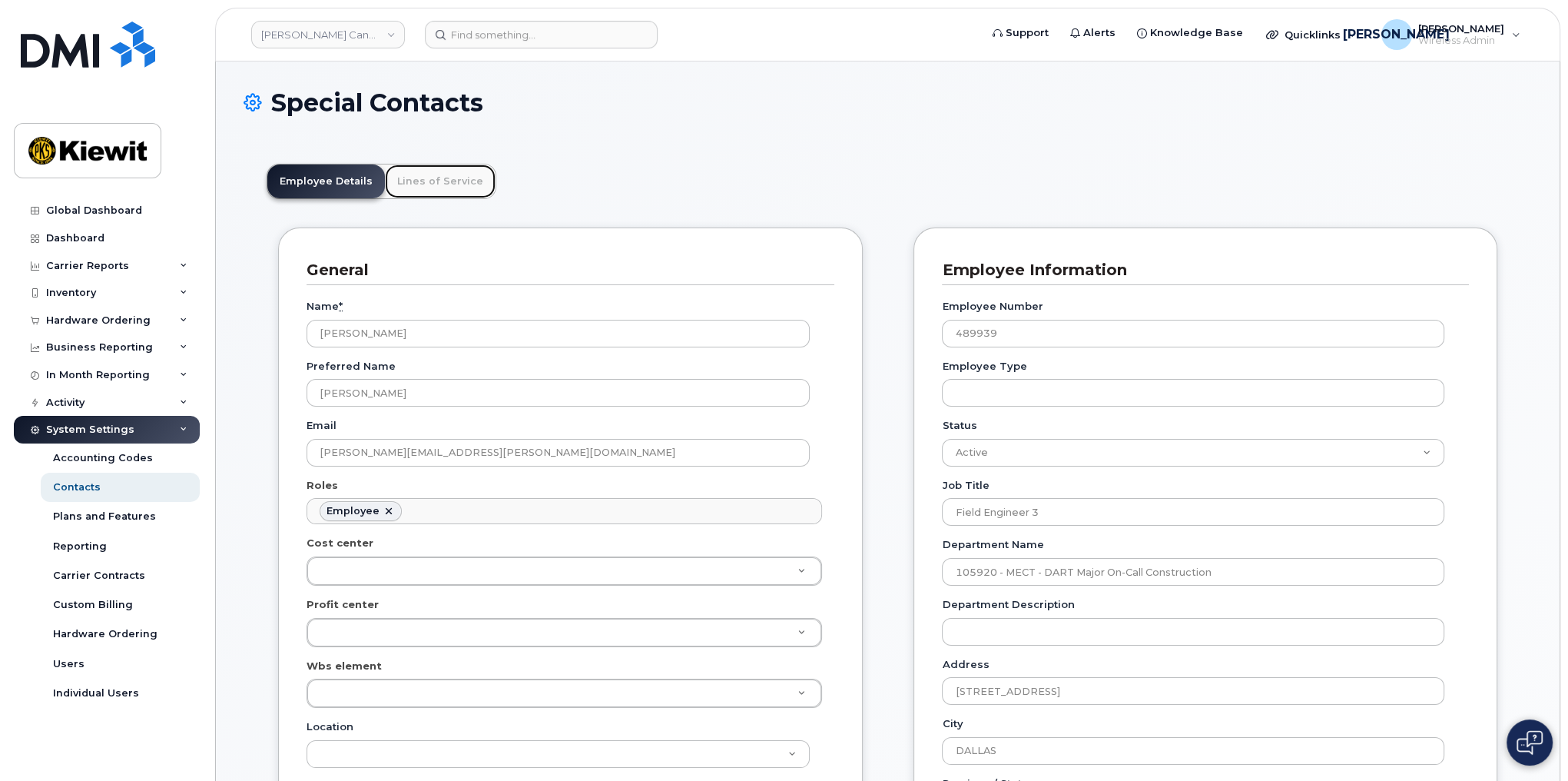
click at [438, 186] on link "Lines of Service" at bounding box center [440, 181] width 111 height 34
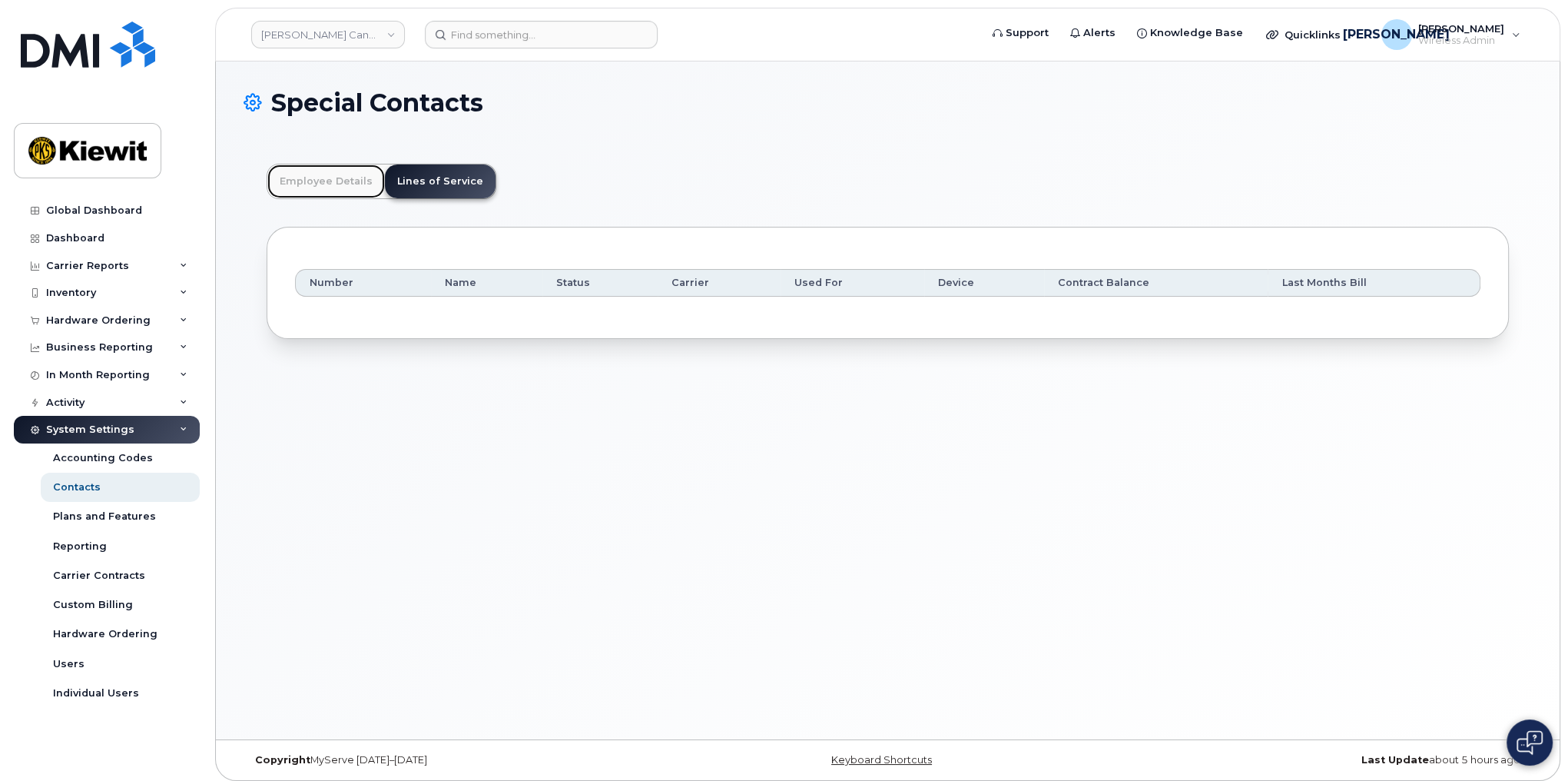
click at [323, 182] on link "Employee Details" at bounding box center [326, 181] width 117 height 34
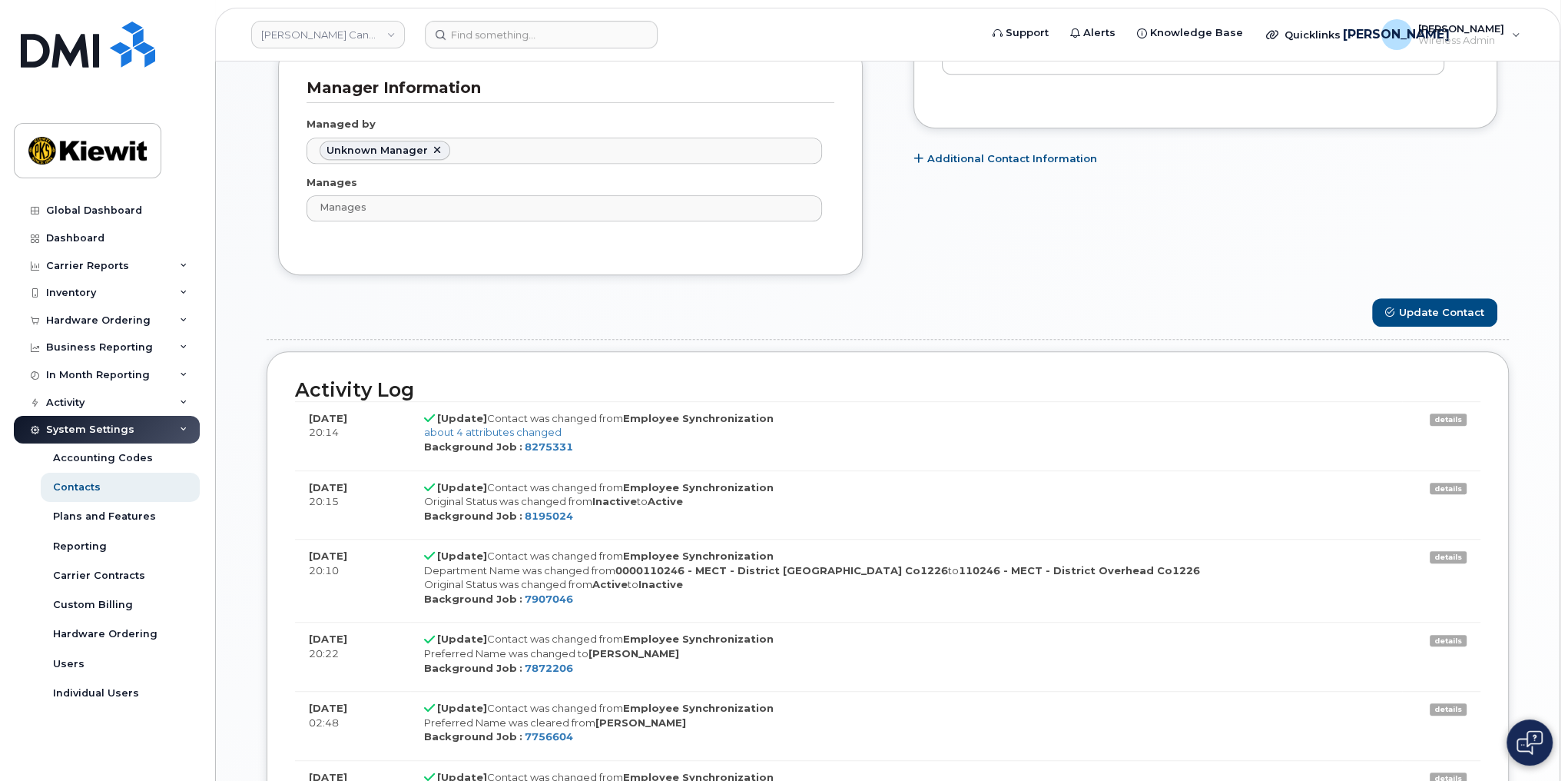
scroll to position [1230, 0]
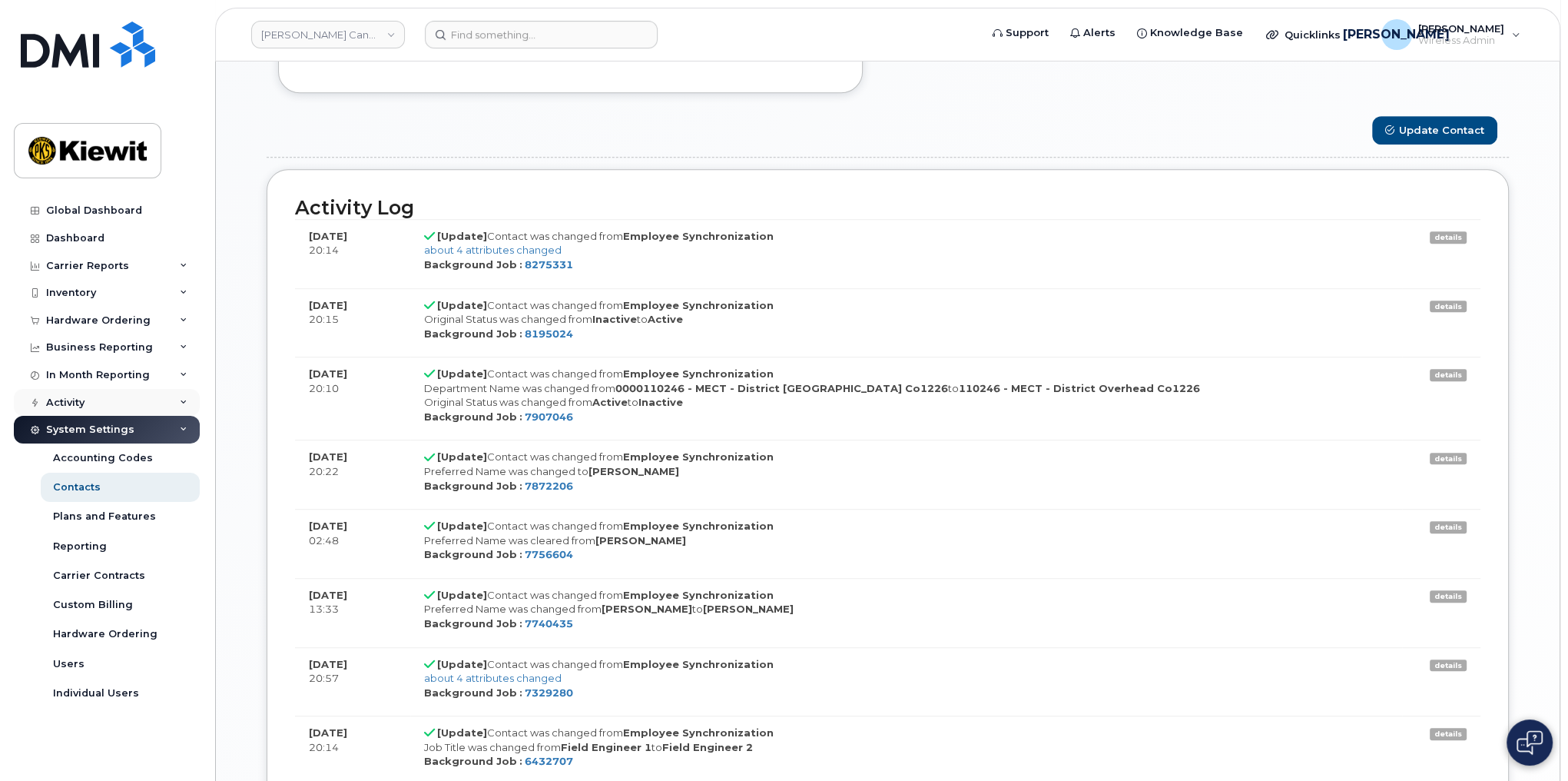
click at [91, 398] on div "Activity" at bounding box center [106, 403] width 186 height 27
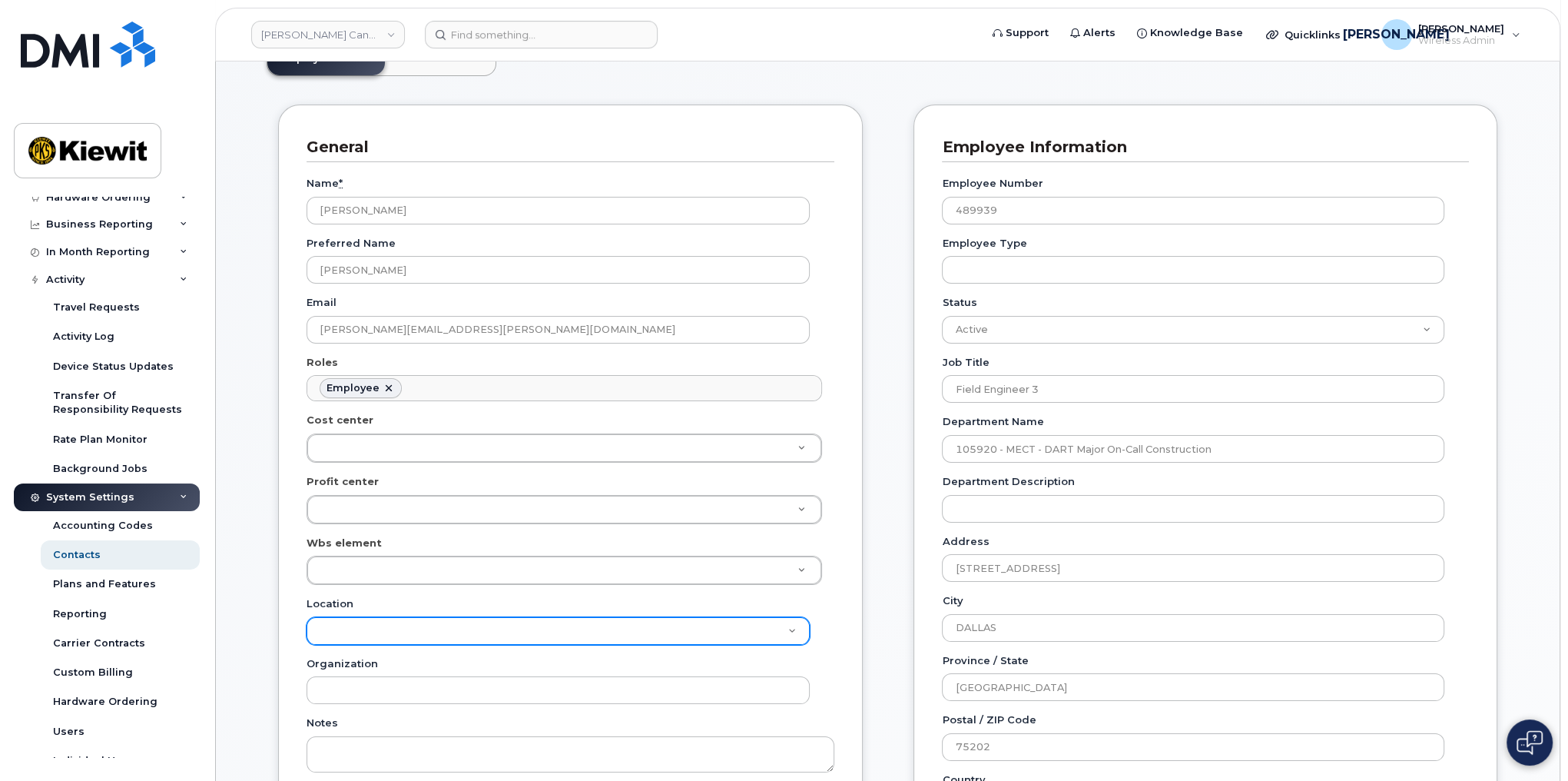
scroll to position [0, 0]
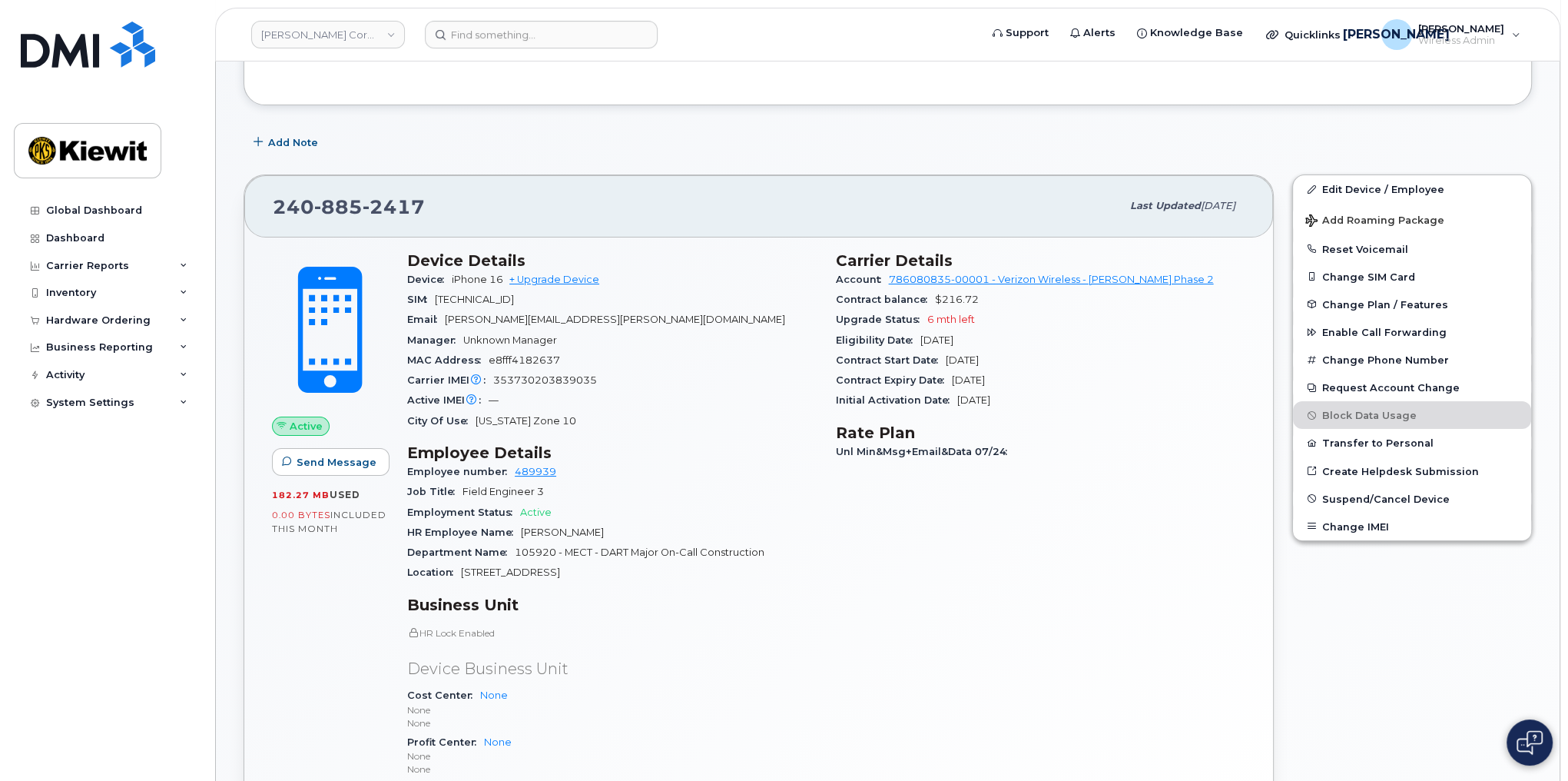
scroll to position [184, 0]
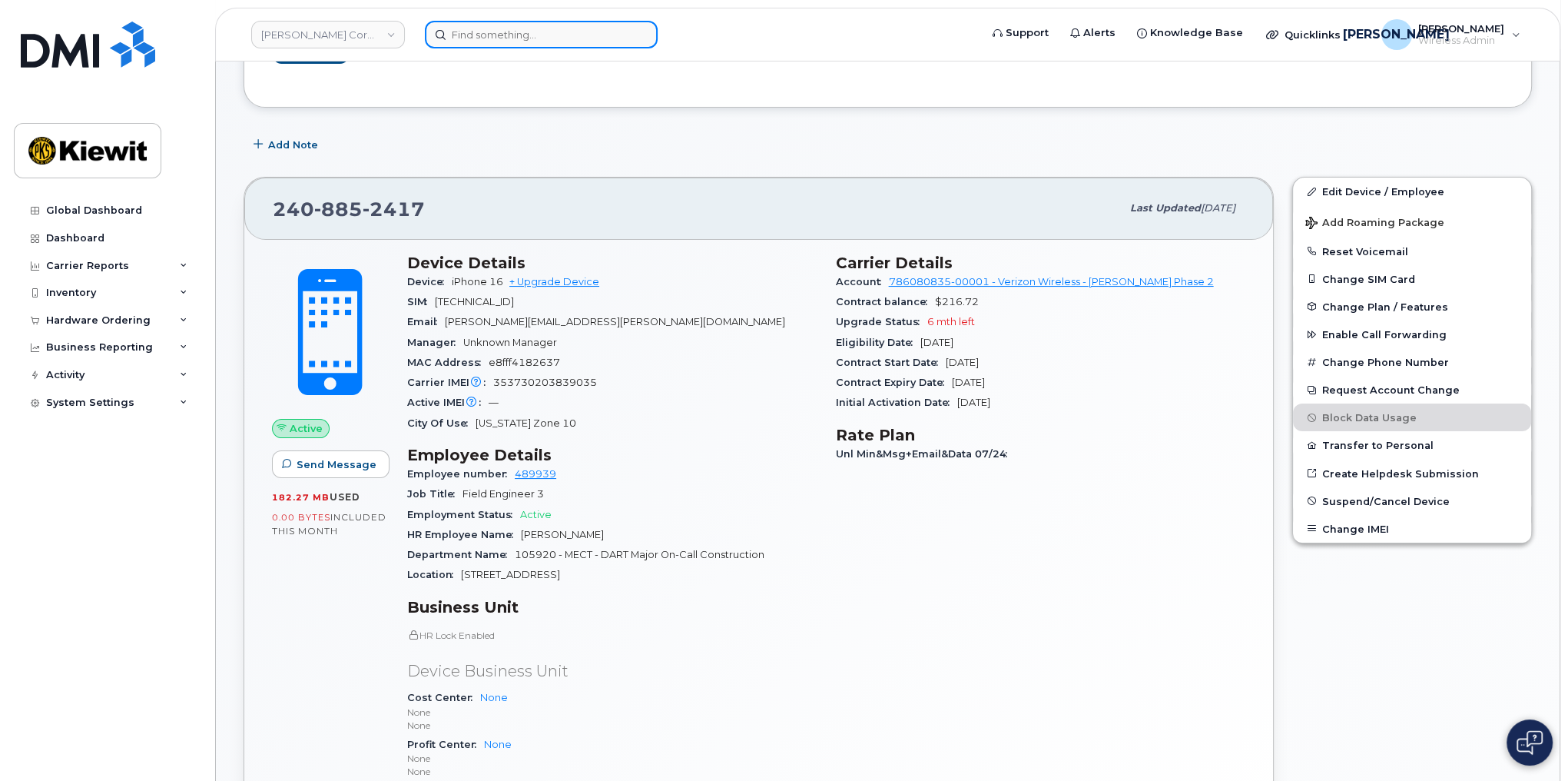
click at [477, 40] on input at bounding box center [541, 35] width 232 height 27
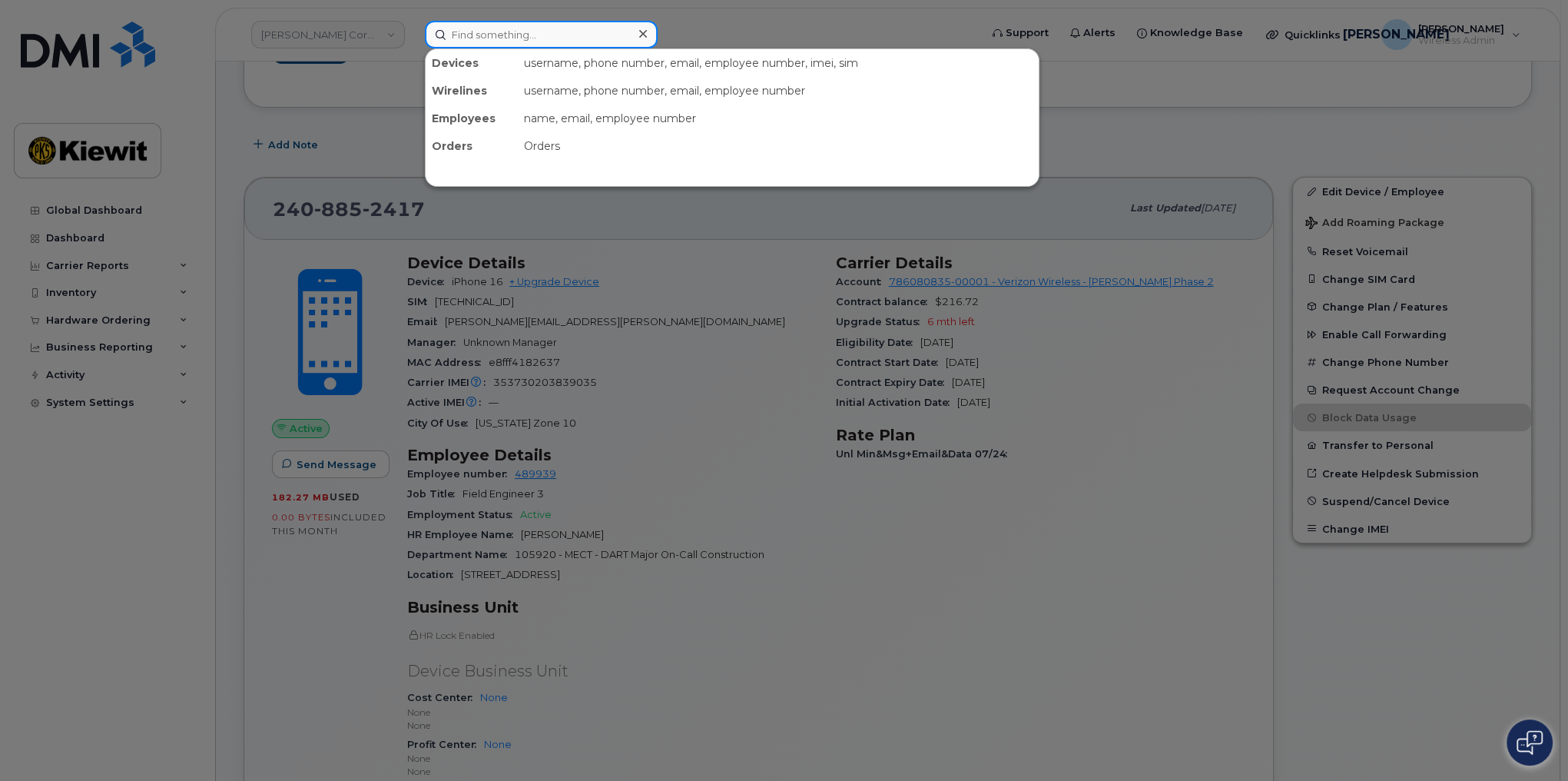
click at [478, 40] on input at bounding box center [541, 35] width 232 height 27
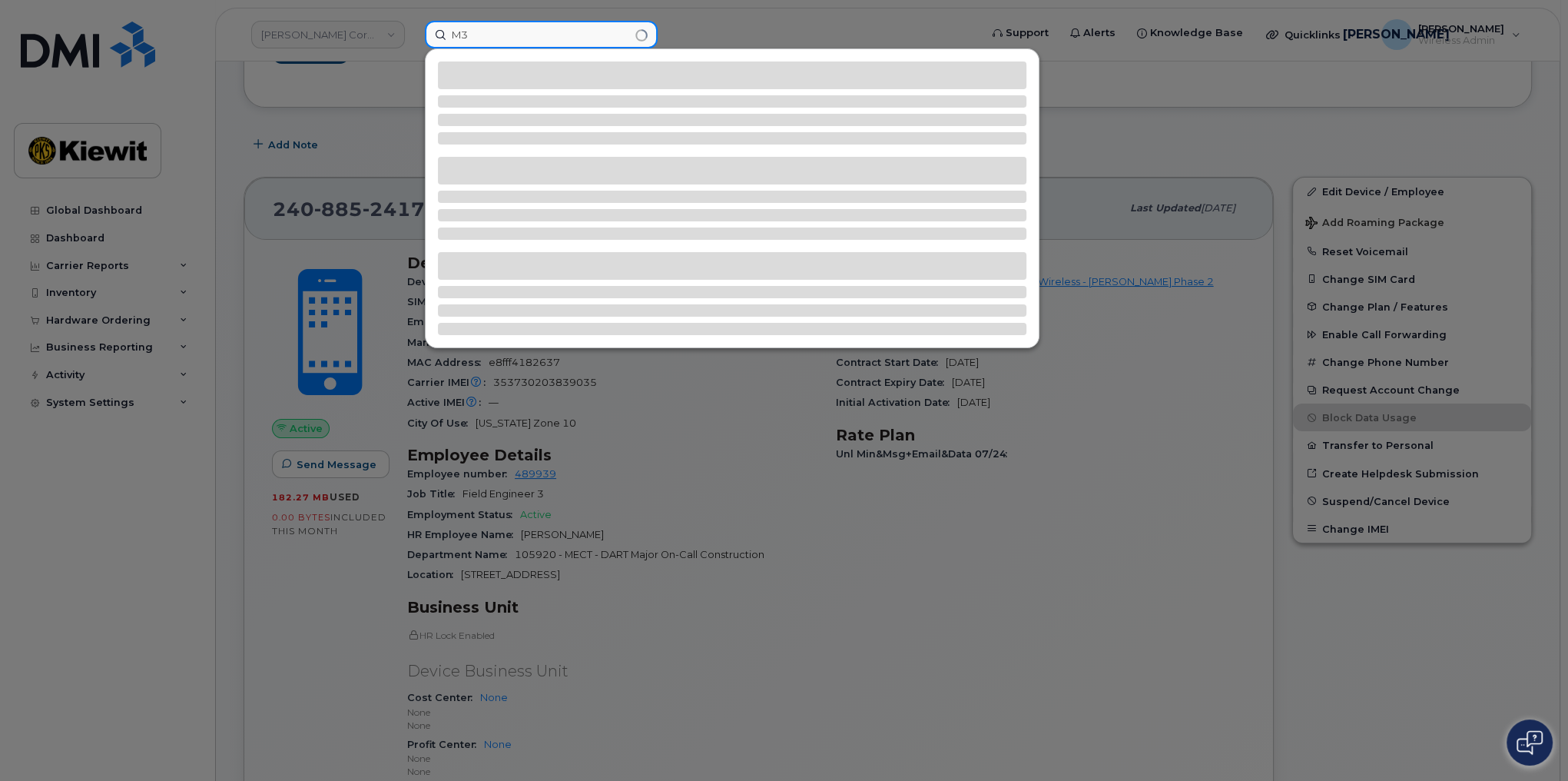
type input "M"
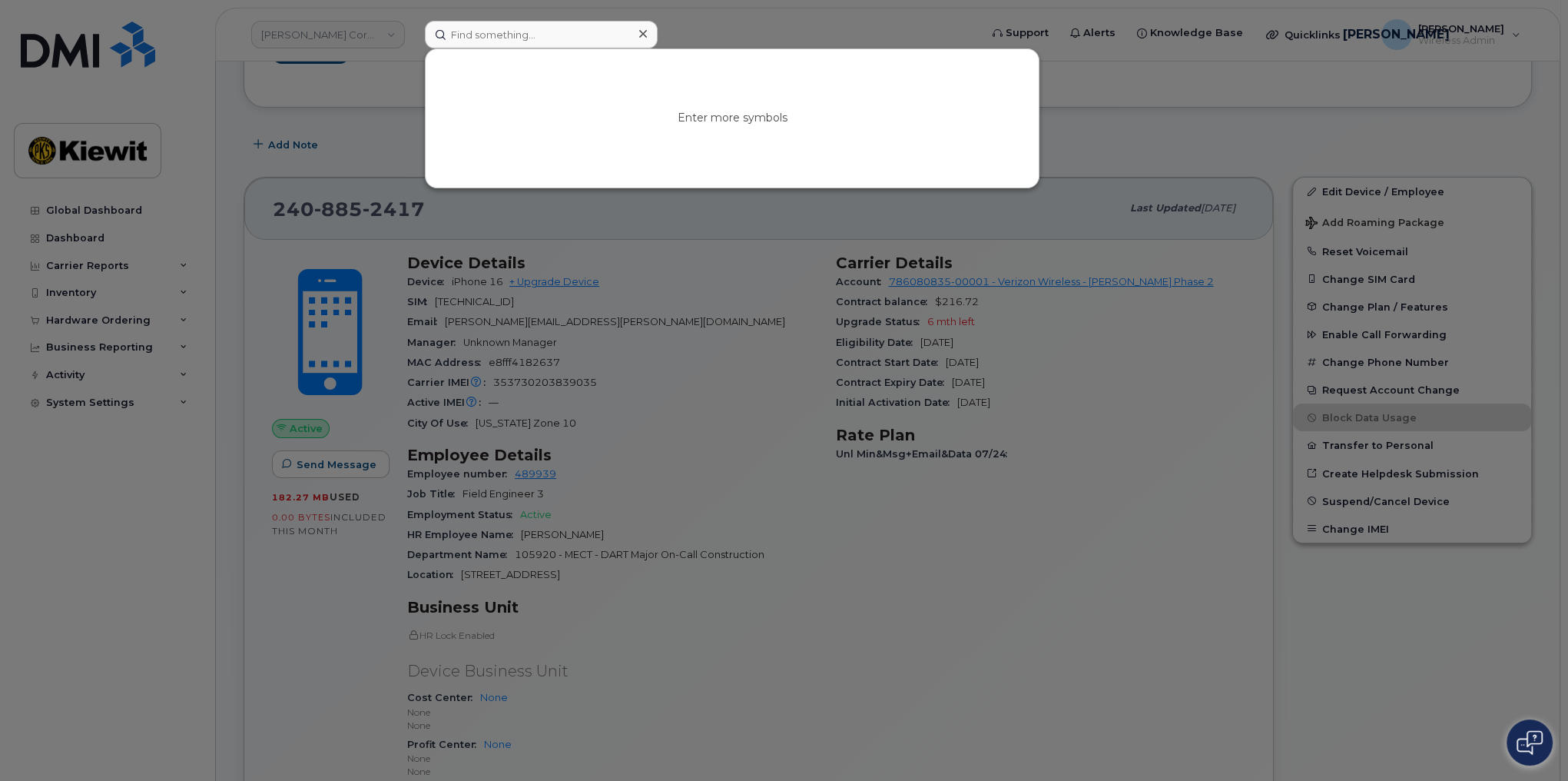
click at [194, 491] on div at bounding box center [784, 390] width 1568 height 781
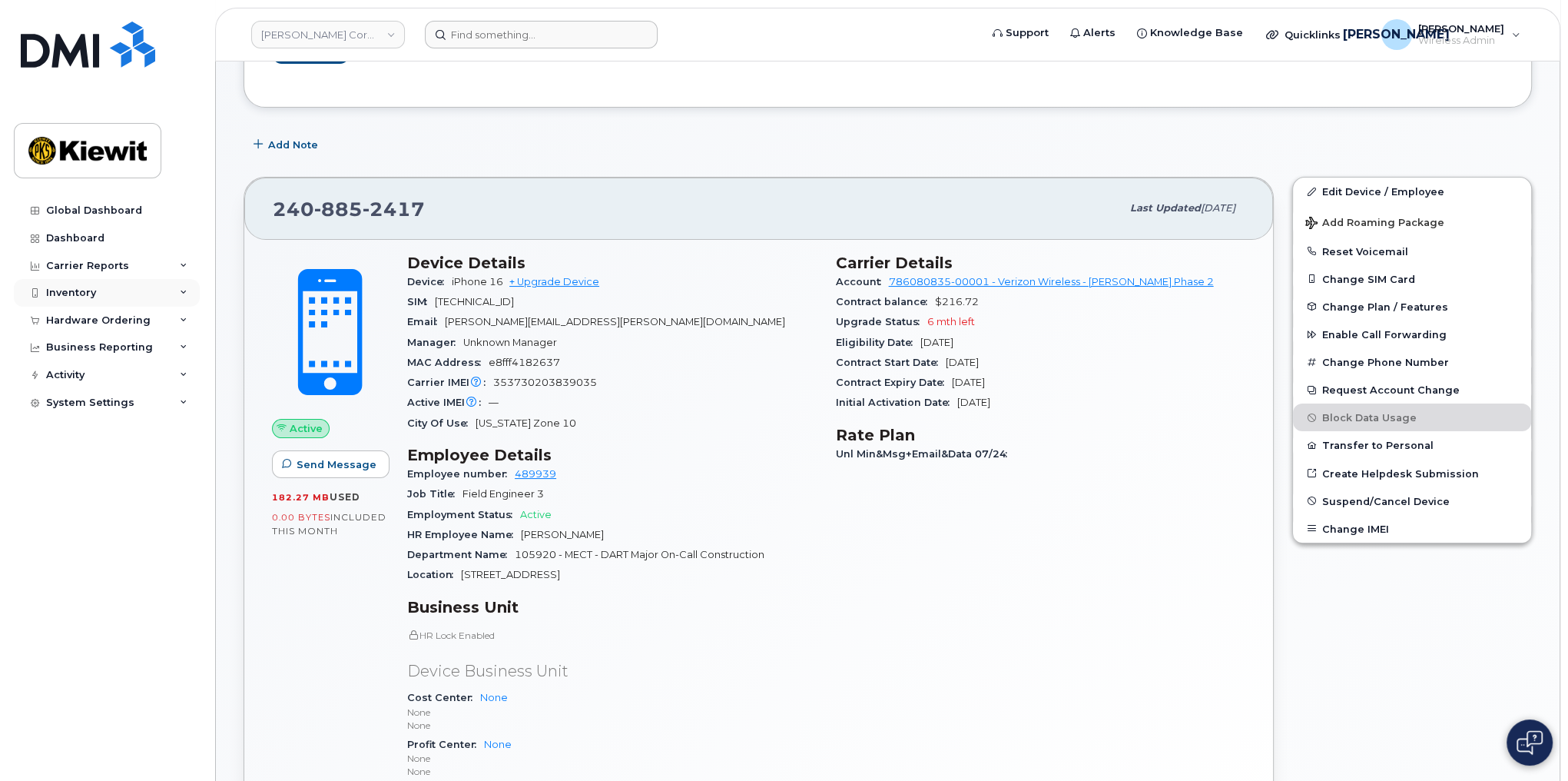
click at [97, 299] on div "Inventory" at bounding box center [106, 293] width 186 height 27
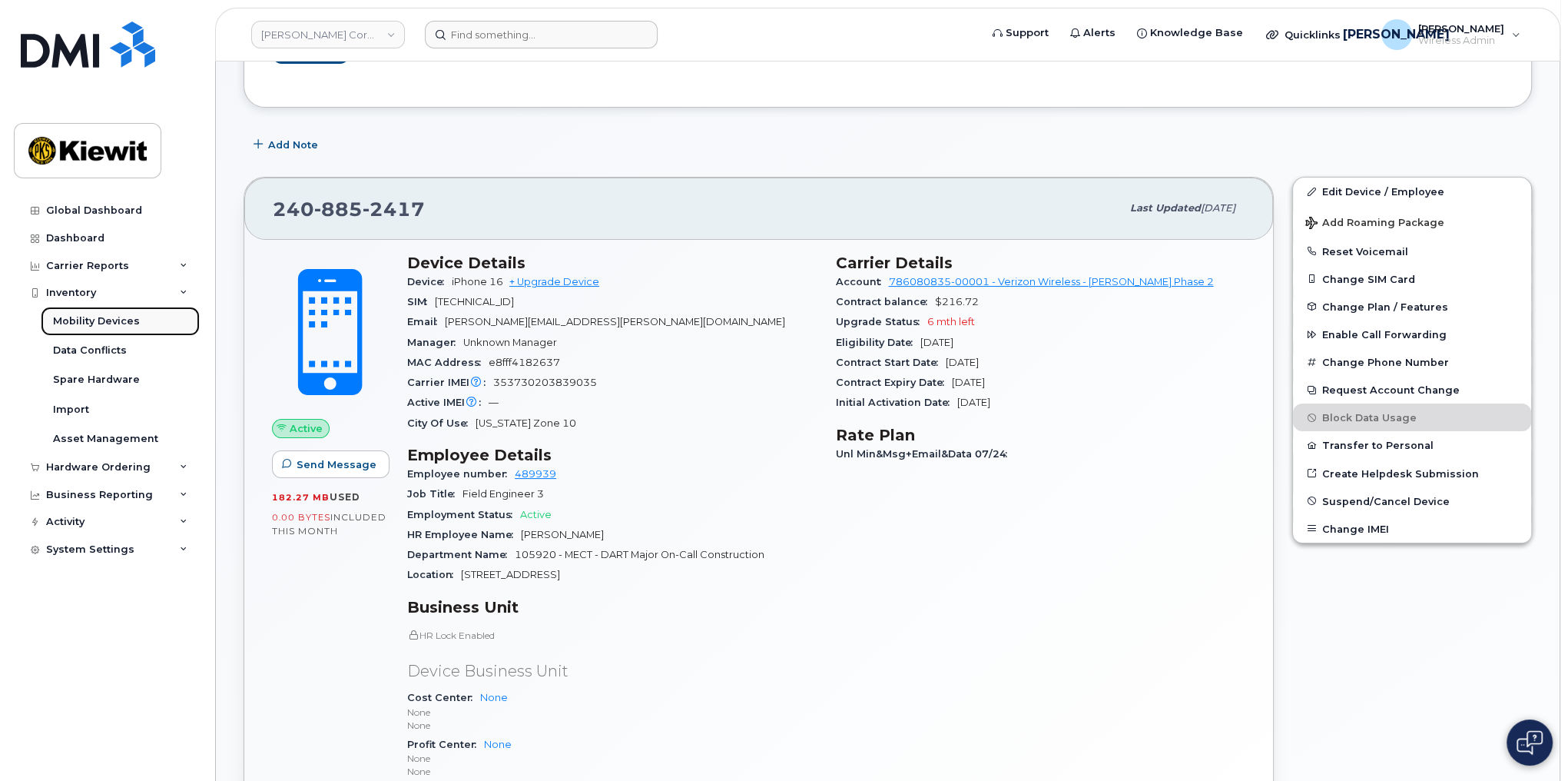
click at [96, 324] on div "Mobility Devices" at bounding box center [96, 320] width 87 height 14
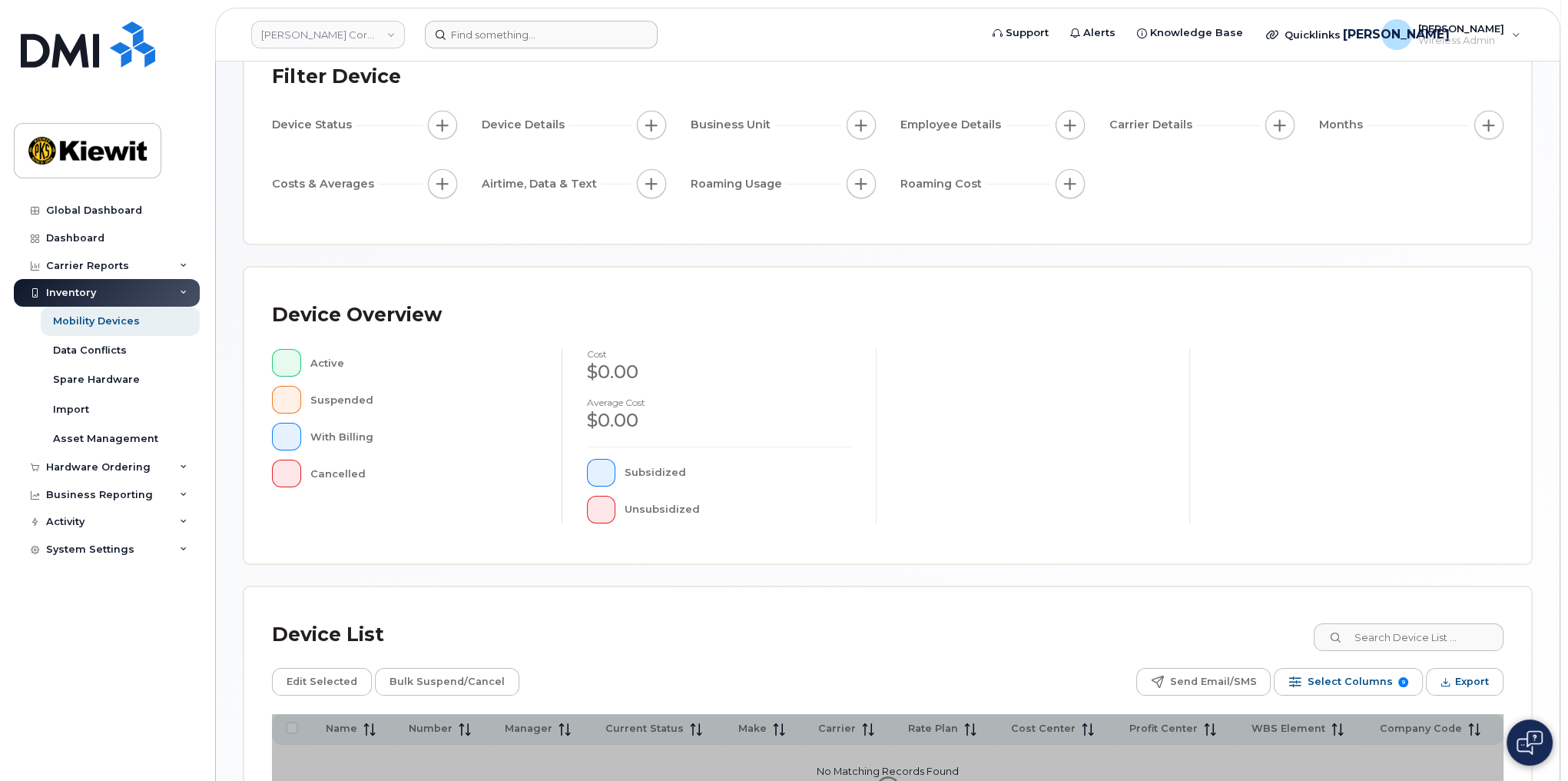
scroll to position [301, 0]
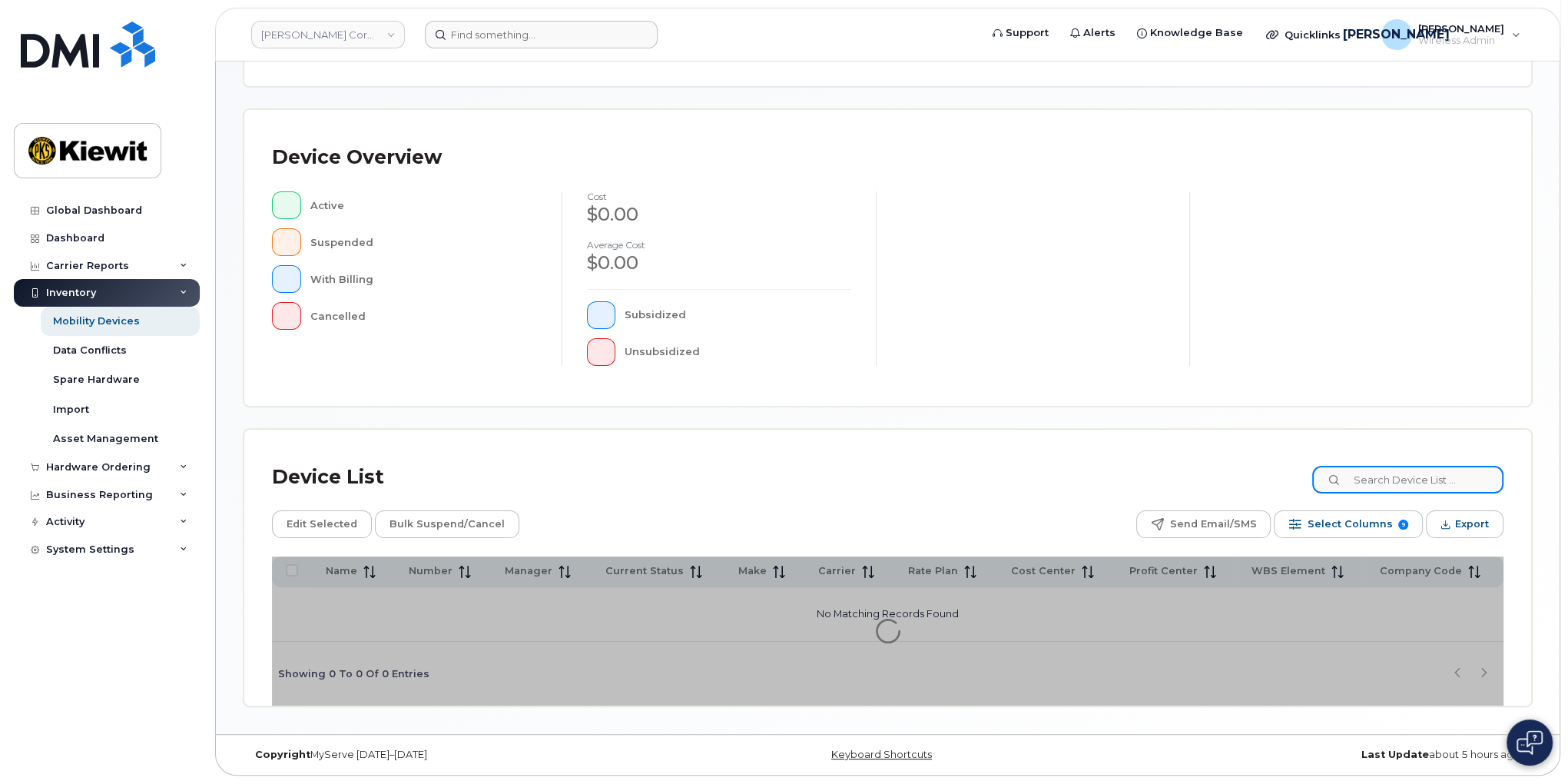
click at [1414, 474] on input at bounding box center [1408, 480] width 191 height 27
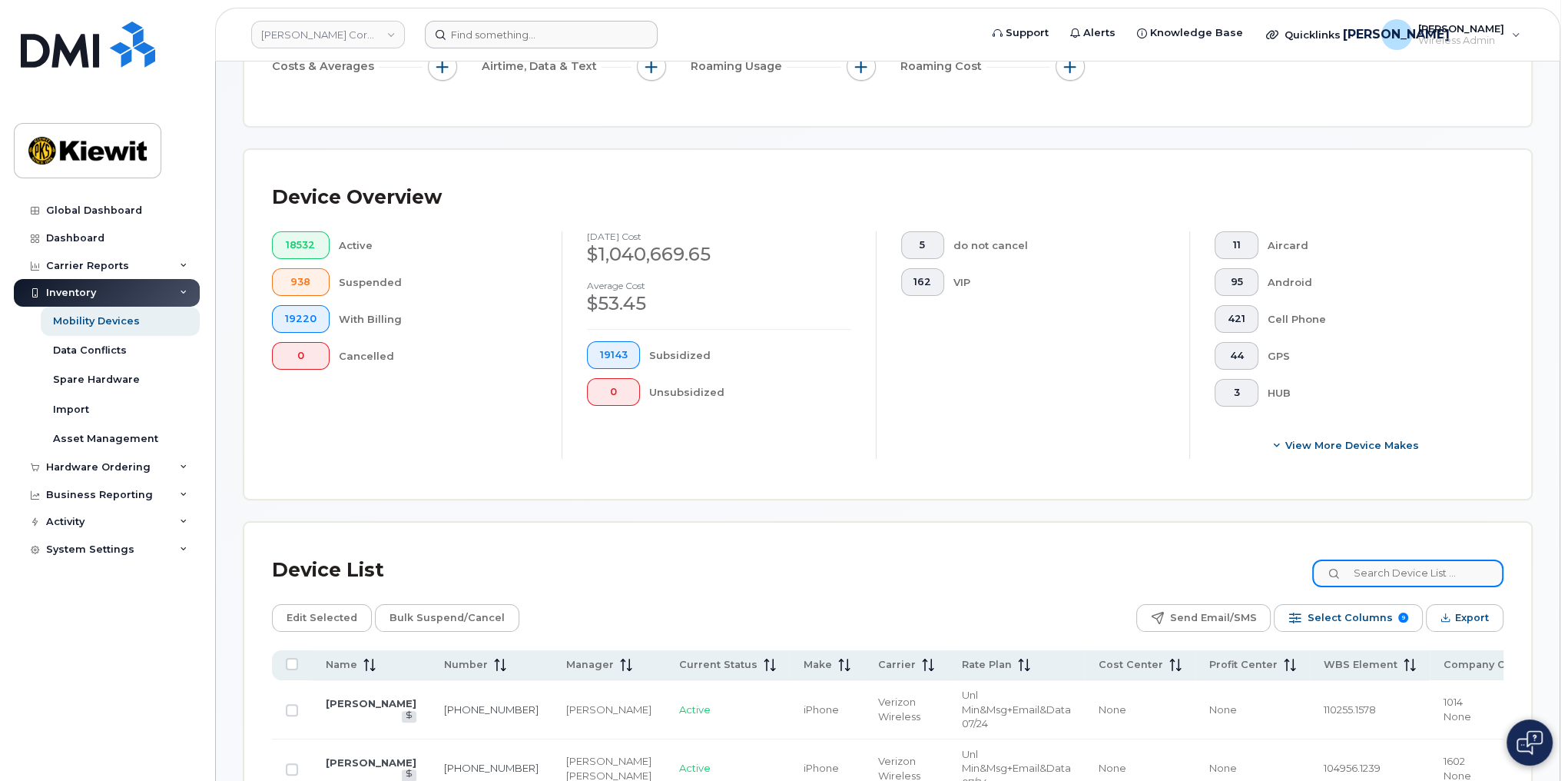
scroll to position [342, 0]
